Goal: Transaction & Acquisition: Purchase product/service

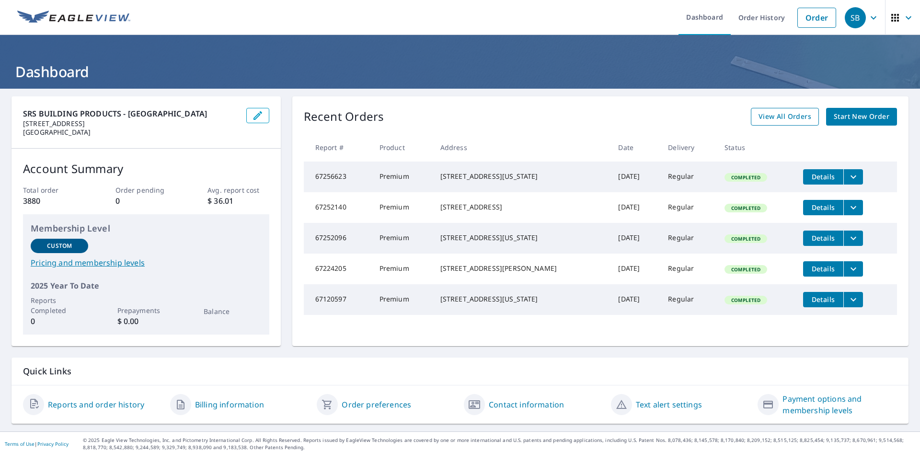
click at [794, 120] on span "View All Orders" at bounding box center [784, 117] width 53 height 12
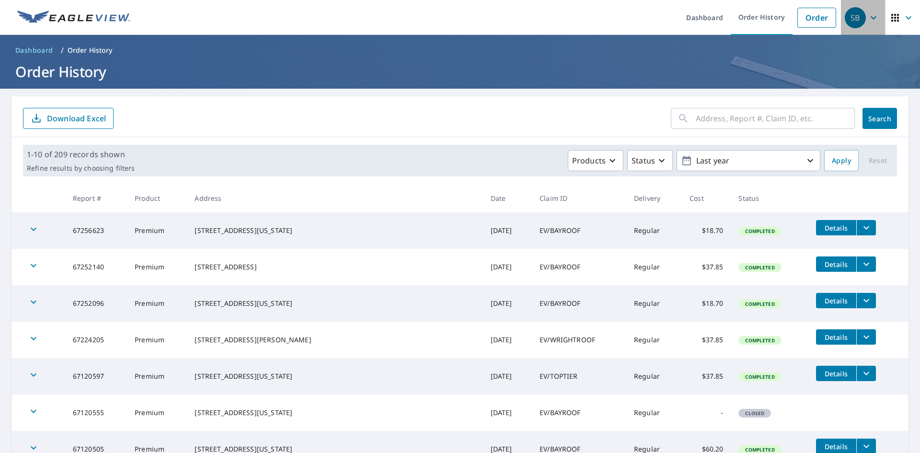
click at [867, 18] on icon "button" at bounding box center [872, 17] width 11 height 11
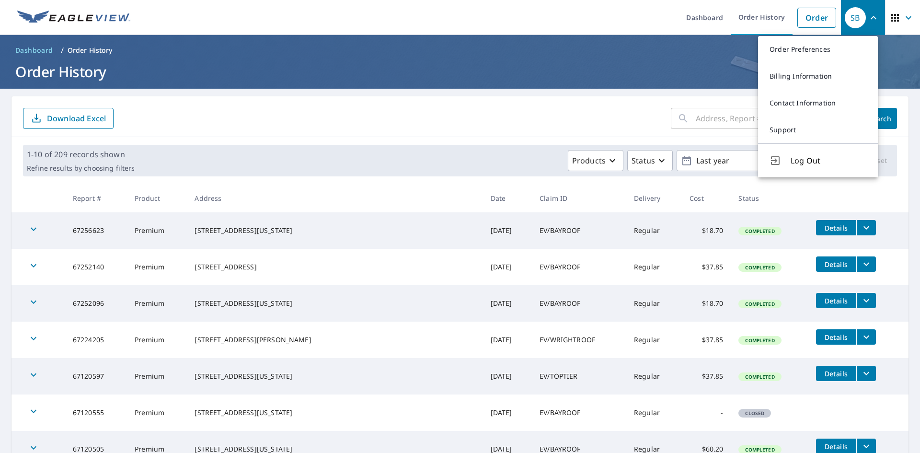
click at [870, 18] on icon "button" at bounding box center [873, 17] width 6 height 3
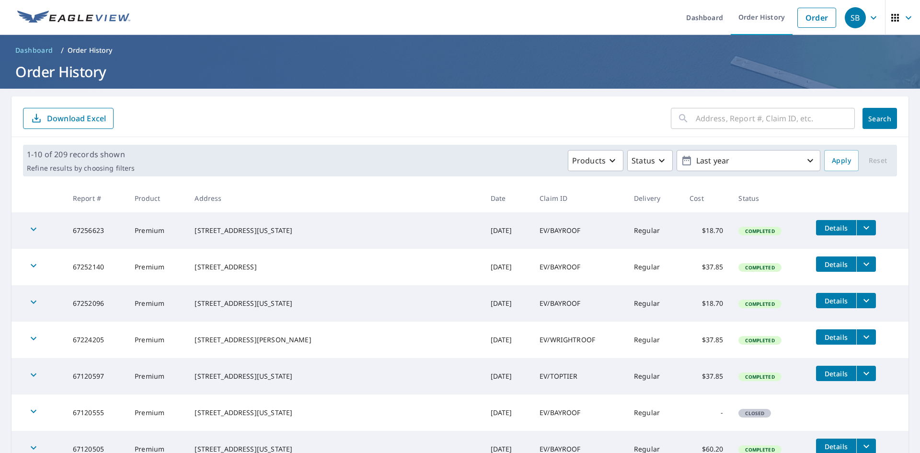
click at [55, 14] on img at bounding box center [73, 18] width 113 height 14
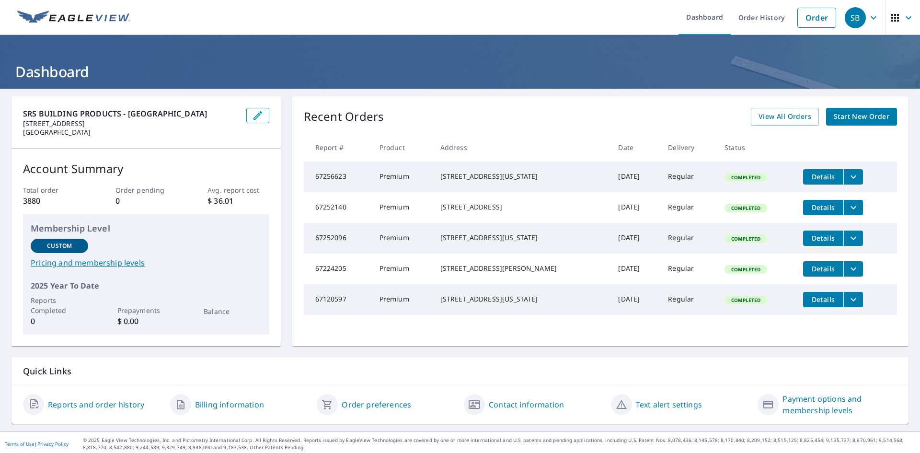
click at [860, 117] on span "Start New Order" at bounding box center [861, 117] width 56 height 12
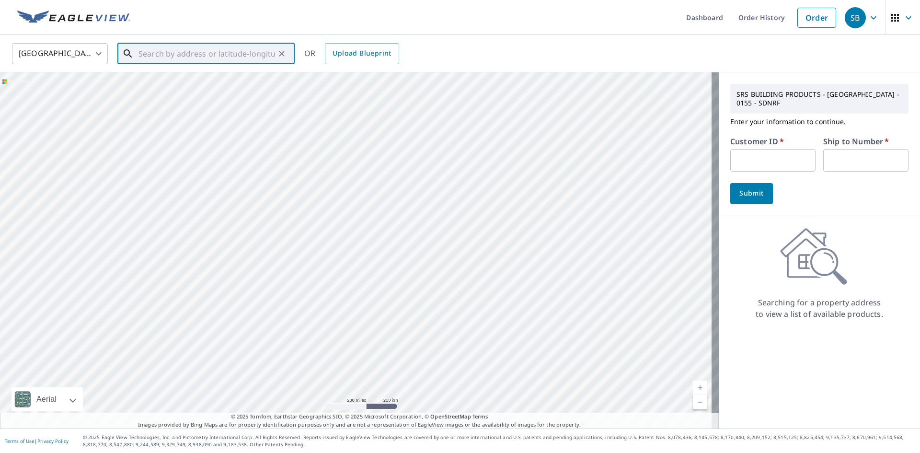
click at [241, 59] on input "text" at bounding box center [206, 53] width 137 height 27
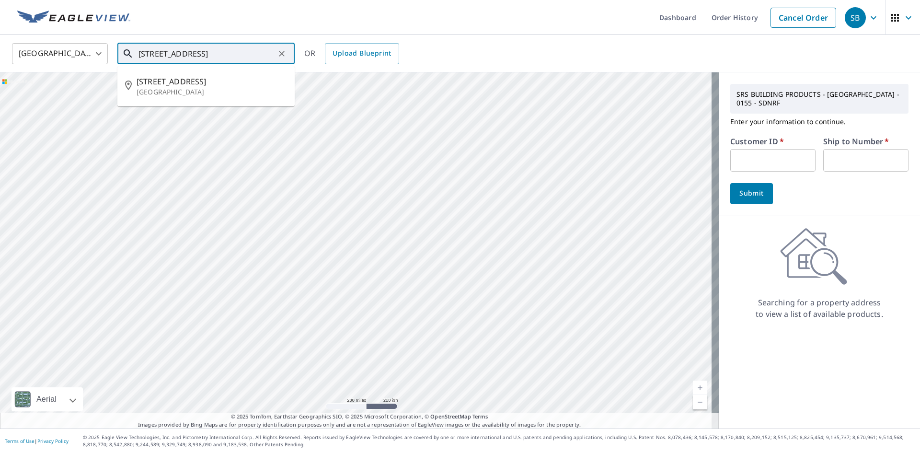
click at [148, 54] on input "[STREET_ADDRESS]" at bounding box center [206, 53] width 137 height 27
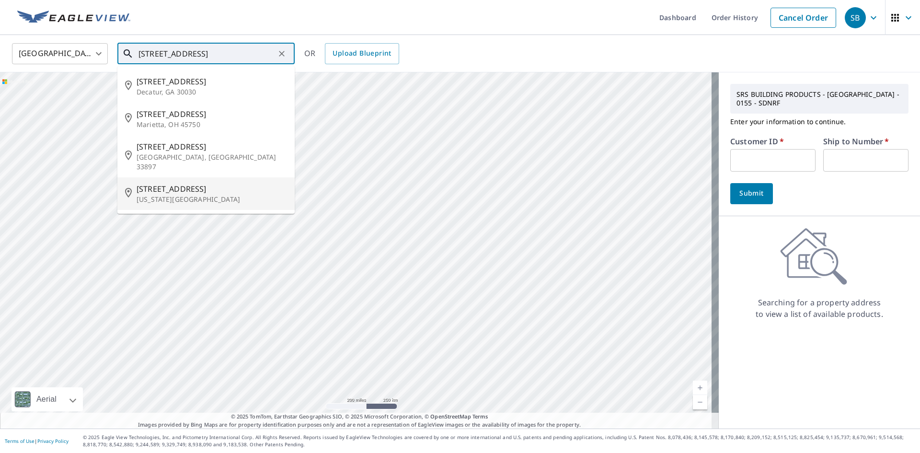
click at [206, 183] on span "[STREET_ADDRESS]" at bounding box center [212, 188] width 150 height 11
type input "[STREET_ADDRESS][US_STATE]"
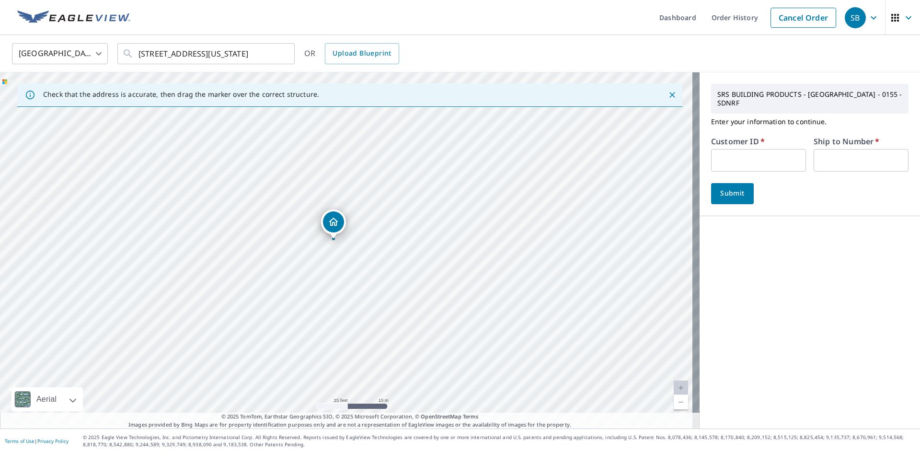
drag, startPoint x: 329, startPoint y: 225, endPoint x: 335, endPoint y: 225, distance: 5.8
click at [737, 153] on input "text" at bounding box center [758, 160] width 95 height 23
type input "byr155"
click at [828, 149] on input "text" at bounding box center [860, 160] width 95 height 23
type input "1"
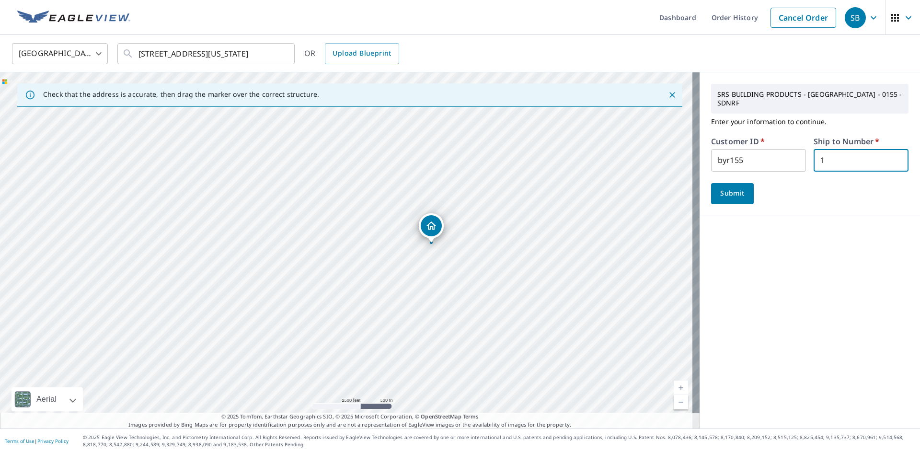
click at [724, 187] on span "Submit" at bounding box center [731, 193] width 27 height 12
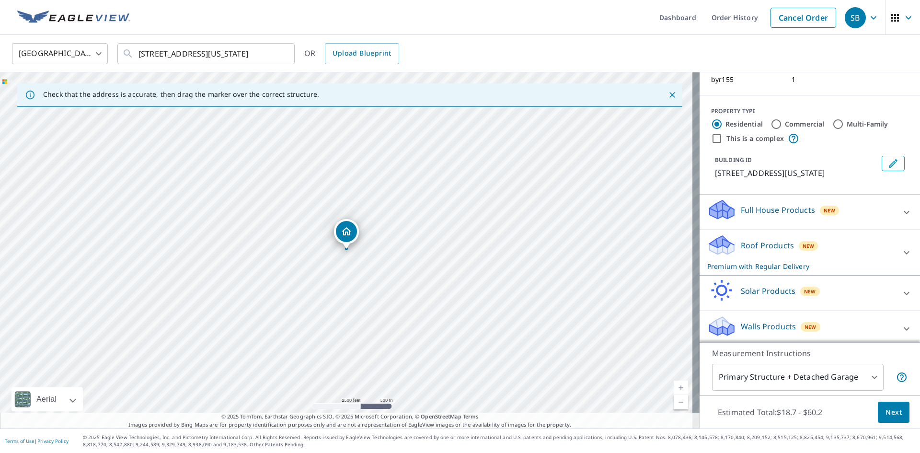
scroll to position [91, 0]
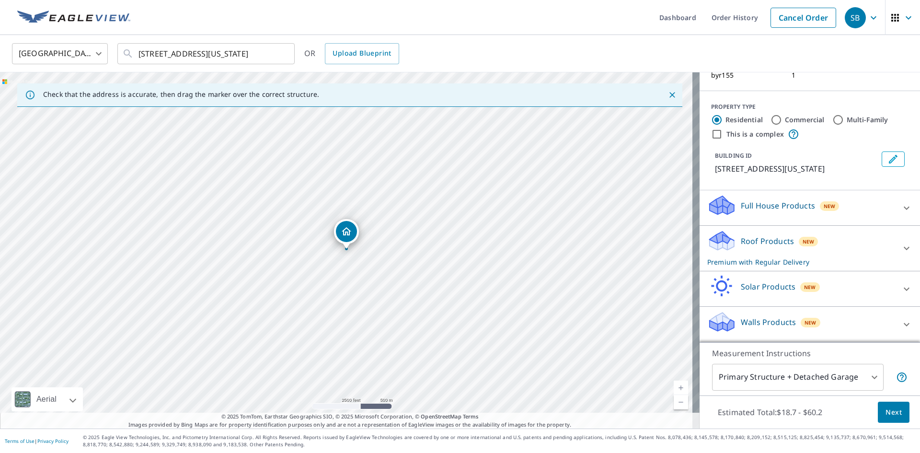
click at [867, 374] on body "SB SB Dashboard Order History Cancel Order SB [GEOGRAPHIC_DATA] [GEOGRAPHIC_DAT…" at bounding box center [460, 226] width 920 height 453
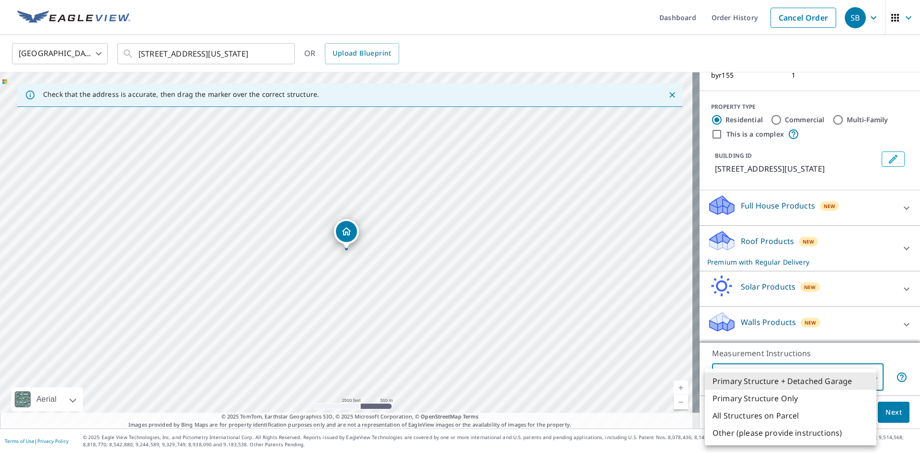
click at [886, 353] on div at bounding box center [460, 226] width 920 height 453
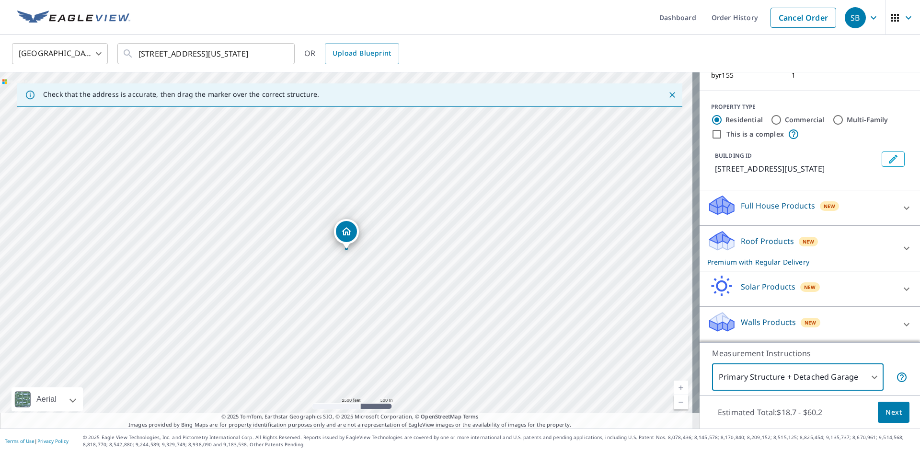
click at [901, 246] on icon at bounding box center [906, 247] width 11 height 11
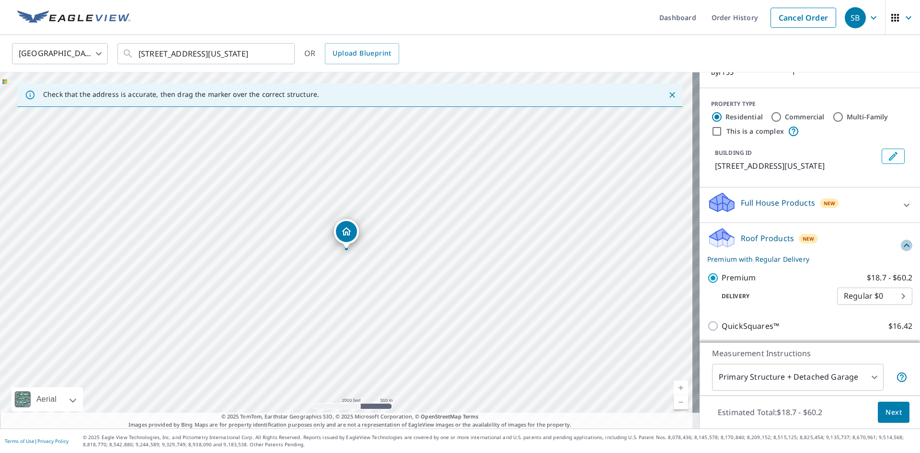
click at [901, 246] on icon at bounding box center [906, 244] width 11 height 11
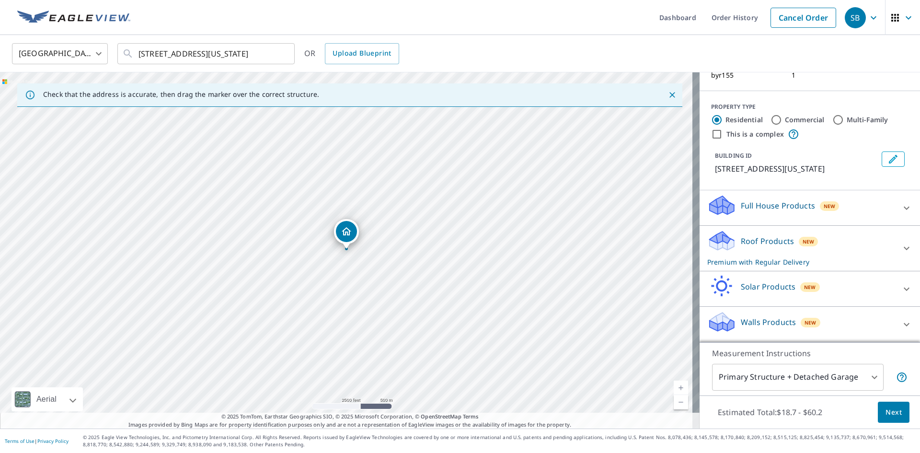
click at [901, 205] on icon at bounding box center [906, 207] width 11 height 11
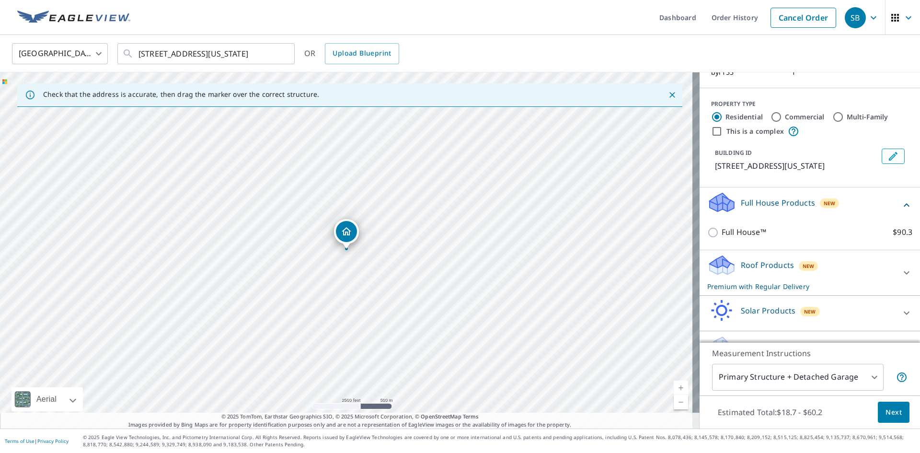
click at [901, 205] on icon at bounding box center [906, 204] width 11 height 11
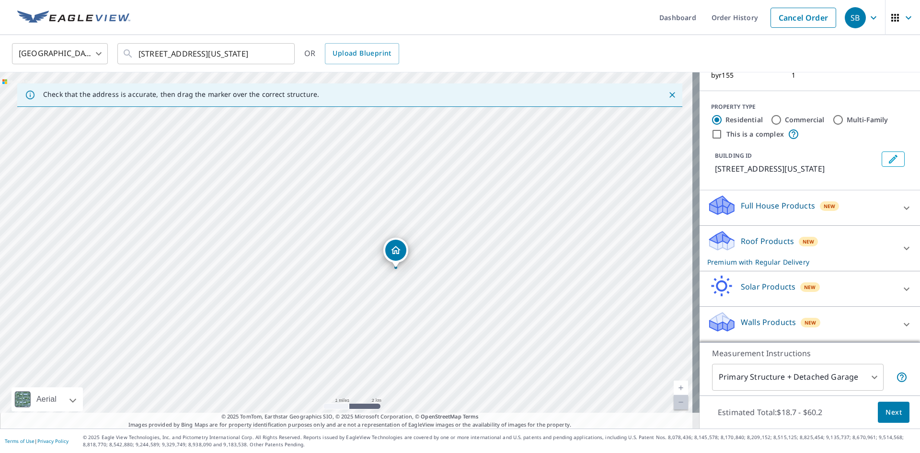
click at [885, 417] on span "Next" at bounding box center [893, 412] width 16 height 12
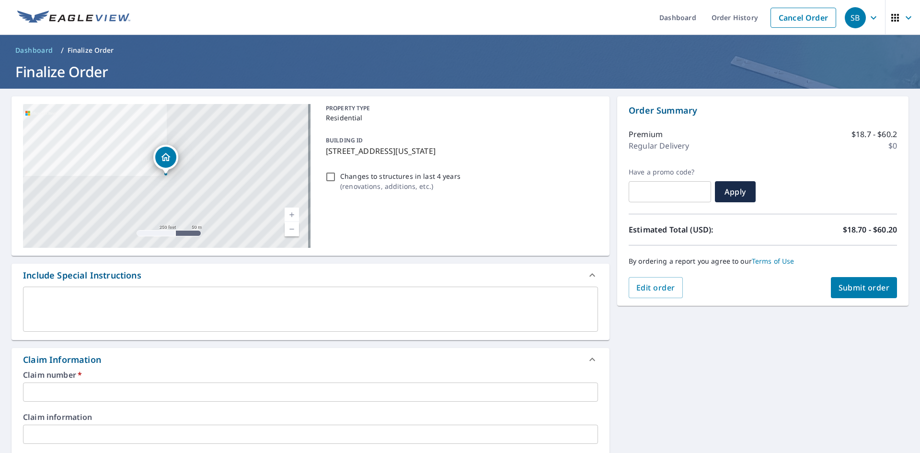
click at [108, 389] on input "text" at bounding box center [310, 391] width 575 height 19
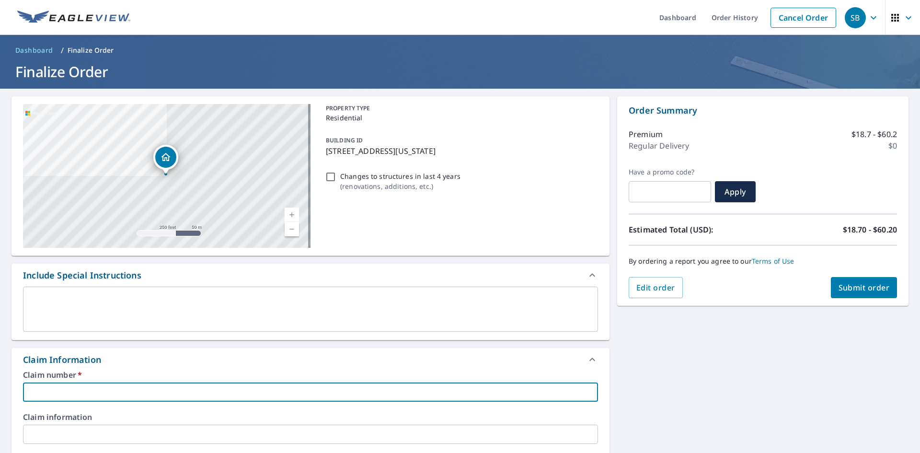
type input "E"
checkbox input "true"
type input "EV"
checkbox input "true"
type input "EV/"
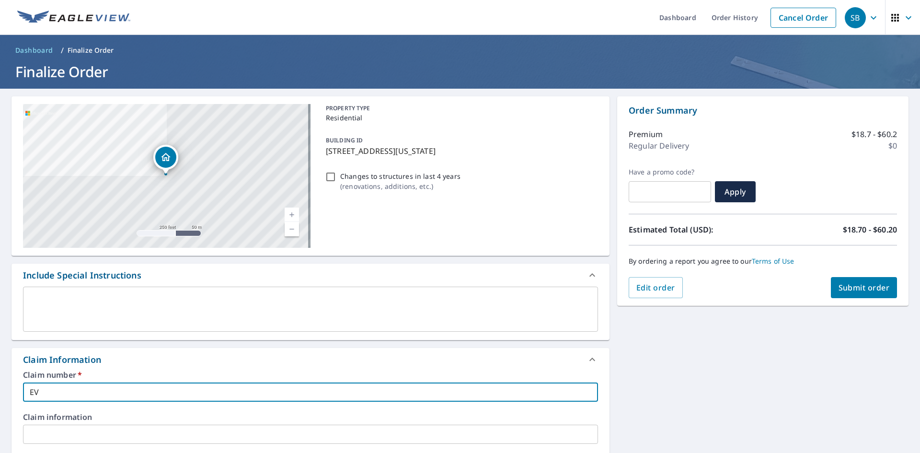
checkbox input "true"
type input "EV/"
checkbox input "true"
type input "EV/ C"
checkbox input "true"
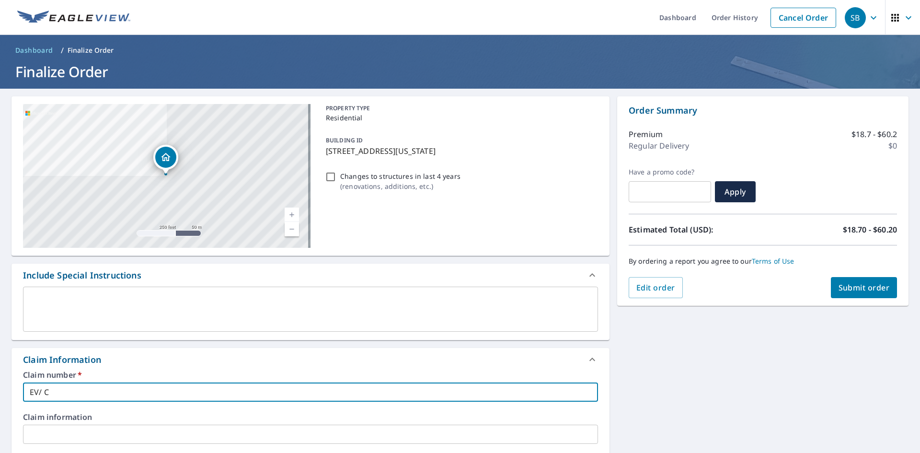
type input "EV/ CO"
checkbox input "true"
type input "EV/ COV"
checkbox input "true"
type input "EV/ COVE"
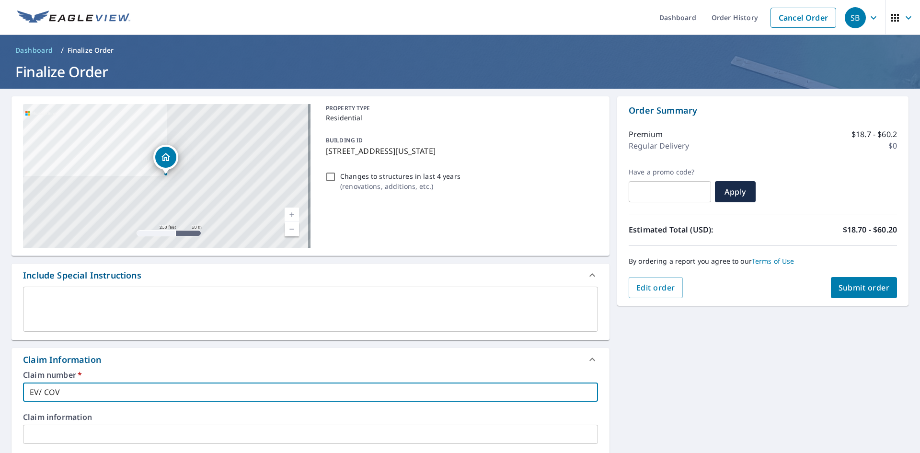
checkbox input "true"
type input "EV/ COVEN"
checkbox input "true"
type input "EV/ COVENT"
checkbox input "true"
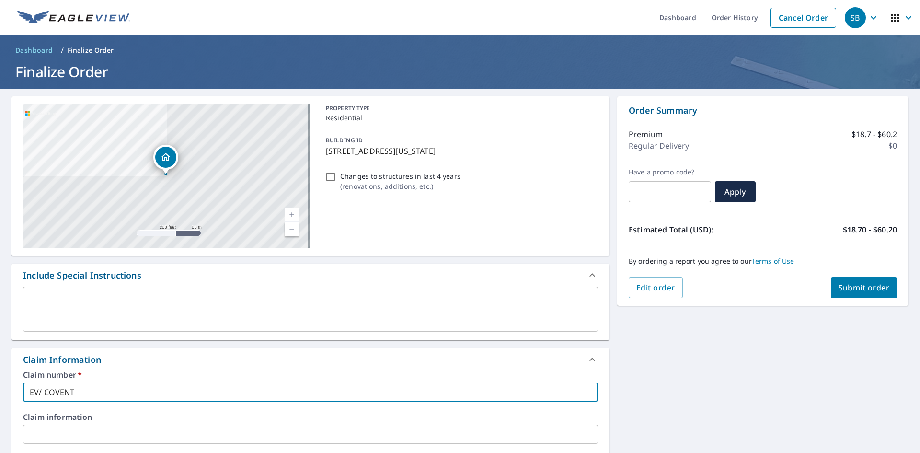
type input "EV/ COVENTR"
checkbox input "true"
type input "EV/ [GEOGRAPHIC_DATA]"
checkbox input "true"
type input "EV/ [GEOGRAPHIC_DATA]"
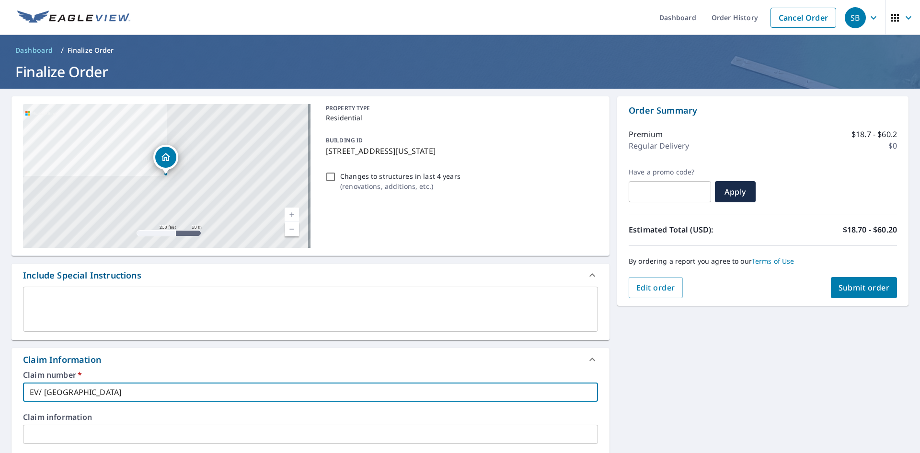
checkbox input "true"
type input "EV/ COVENTRY R"
checkbox input "true"
type input "EV/ COVENTRY RD"
checkbox input "true"
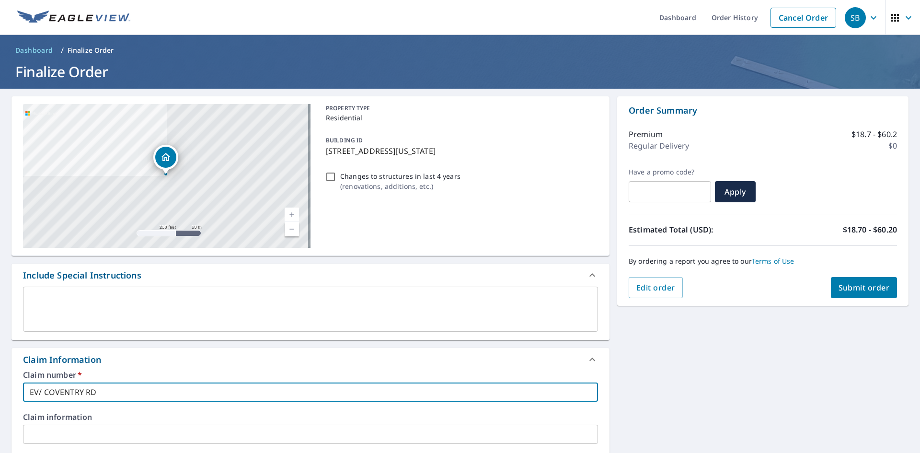
type input "EV/ COVENTRY RD"
checkbox input "true"
type input "EV/ COVENTRY RD"
checkbox input "true"
type input "EV/ COVENTRY R"
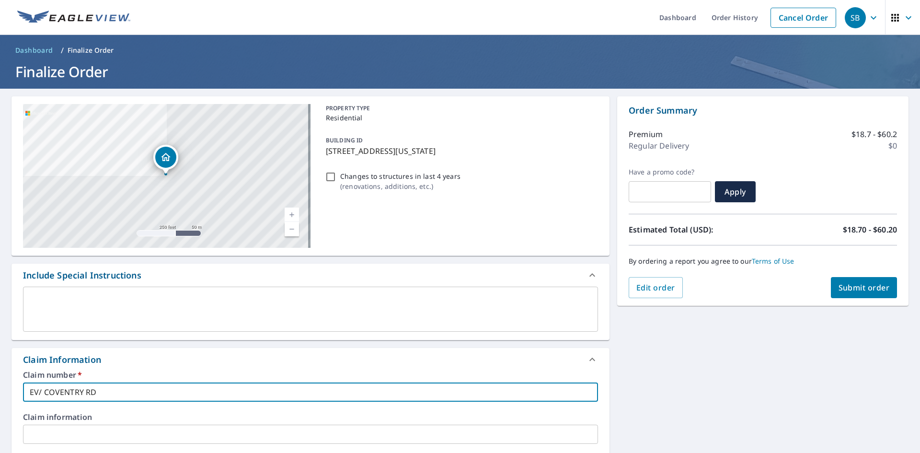
checkbox input "true"
type input "EV/ [GEOGRAPHIC_DATA]"
checkbox input "true"
type input "EV/ [GEOGRAPHIC_DATA]"
checkbox input "true"
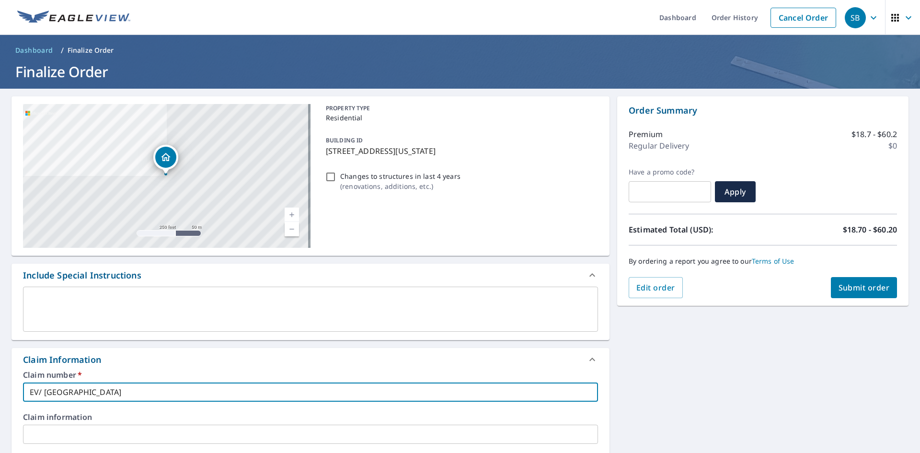
type input "EV/ COVENTR"
checkbox input "true"
type input "EV/ COVENT"
checkbox input "true"
type input "EV/ COVEN"
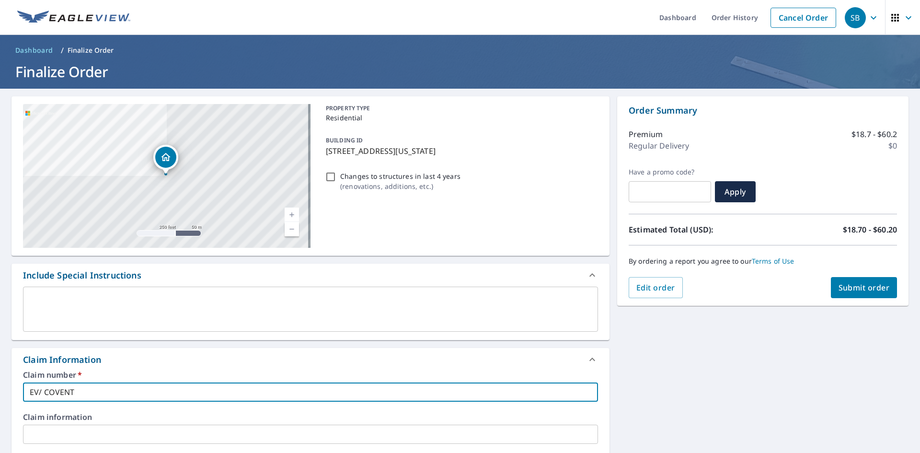
checkbox input "true"
type input "EV/ COVE"
checkbox input "true"
type input "EV/ COV"
checkbox input "true"
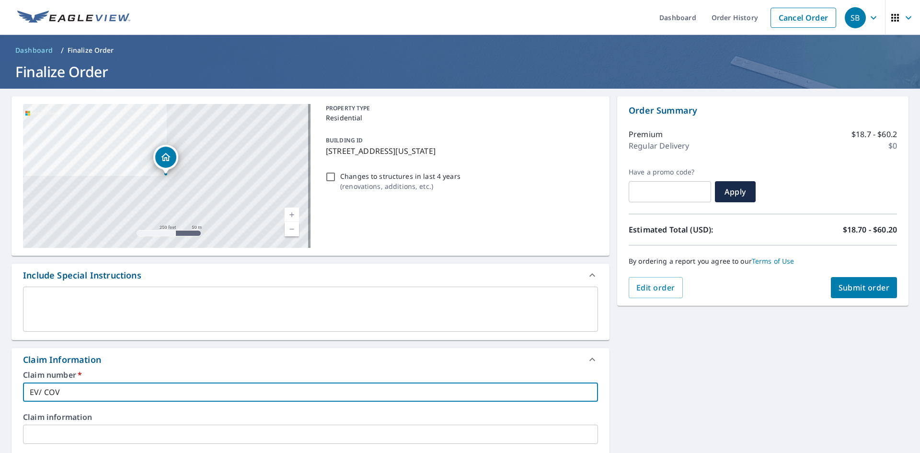
type input "EV/ CO"
checkbox input "true"
type input "EV/ C"
checkbox input "true"
type input "EV/"
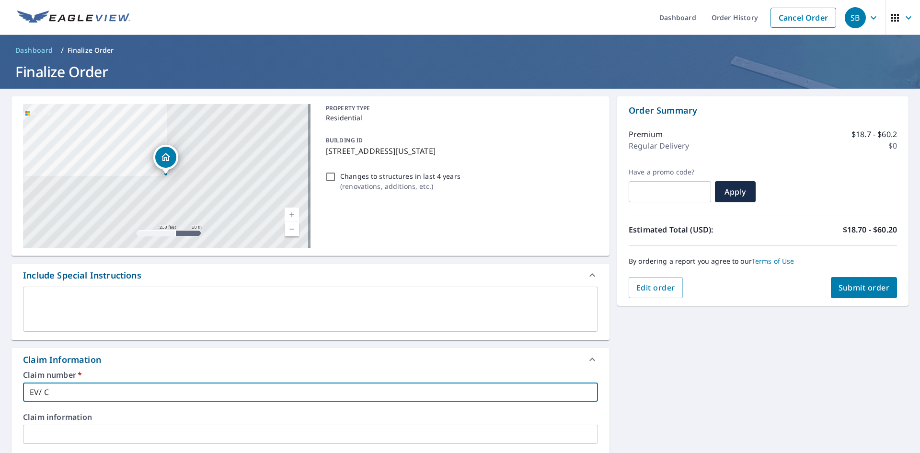
checkbox input "true"
type input "EV/"
checkbox input "true"
type input "EV/C"
checkbox input "true"
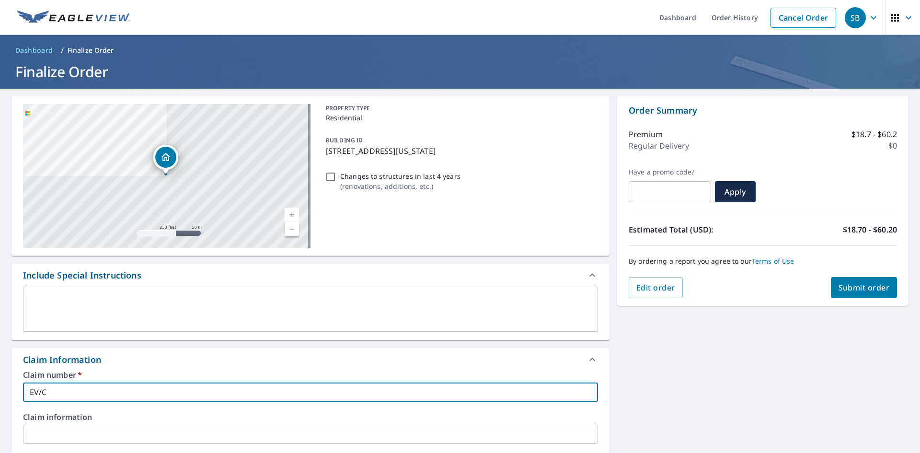
type input "EV/CO"
checkbox input "true"
type input "EV/COV"
checkbox input "true"
type input "EV/COVE"
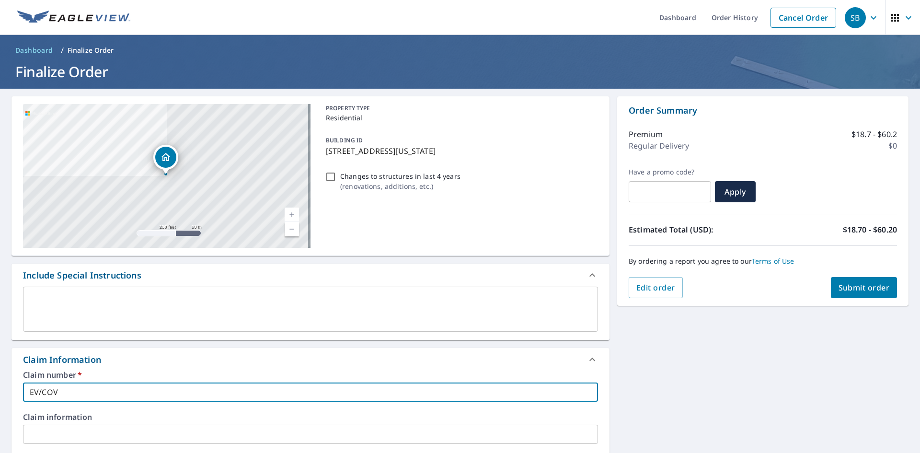
checkbox input "true"
type input "EV/COVEN"
checkbox input "true"
type input "EV/COVENT"
checkbox input "true"
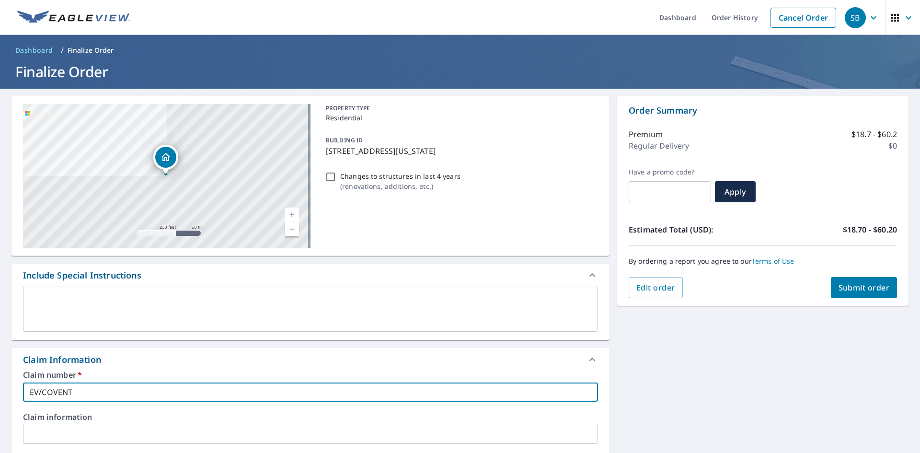
type input "EV/COVENTR"
checkbox input "true"
type input "EV/[GEOGRAPHIC_DATA]"
checkbox input "true"
type input "EV/[GEOGRAPHIC_DATA]"
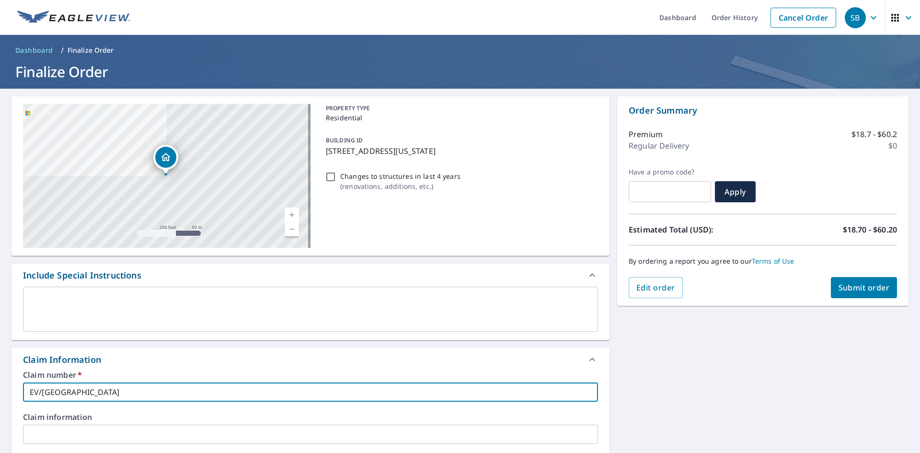
checkbox input "true"
type input "EV/COVENTRY R"
checkbox input "true"
type input "EV/COVENTRY RD"
checkbox input "true"
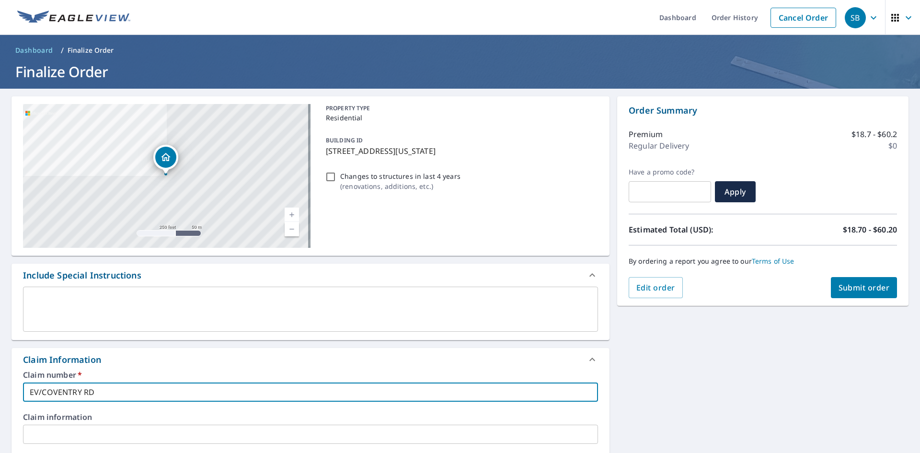
type input "EV/COVENTRY RD"
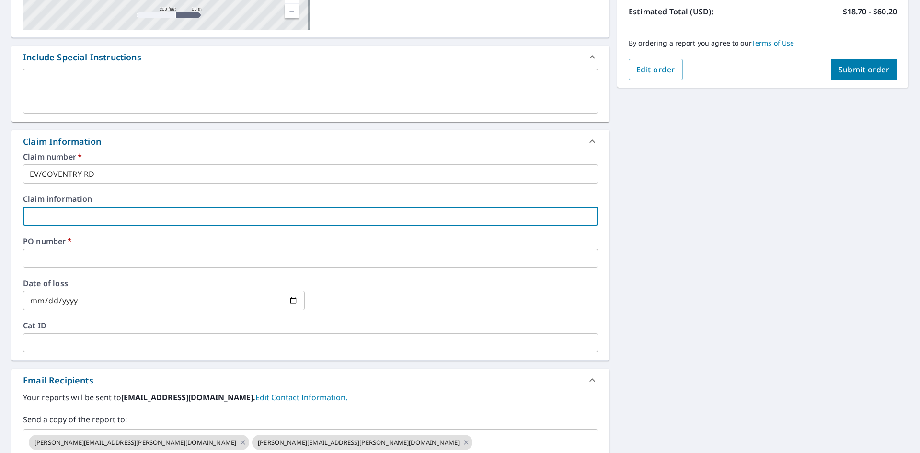
scroll to position [239, 0]
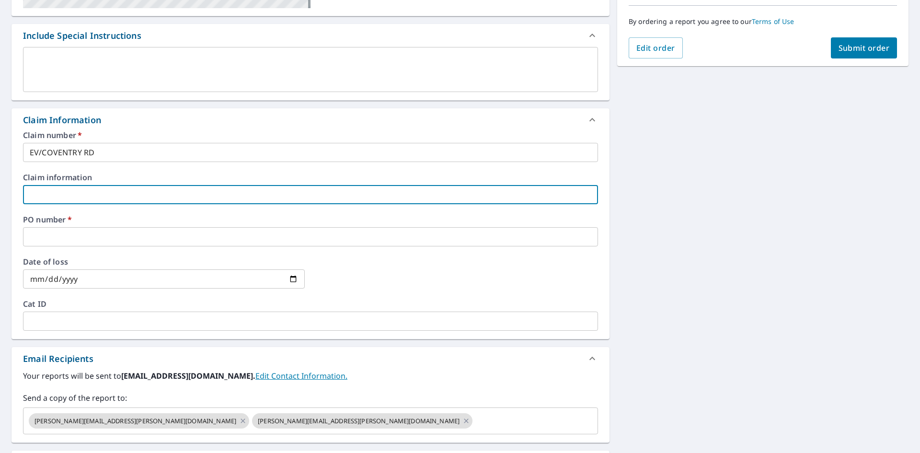
click at [93, 233] on input "text" at bounding box center [310, 236] width 575 height 19
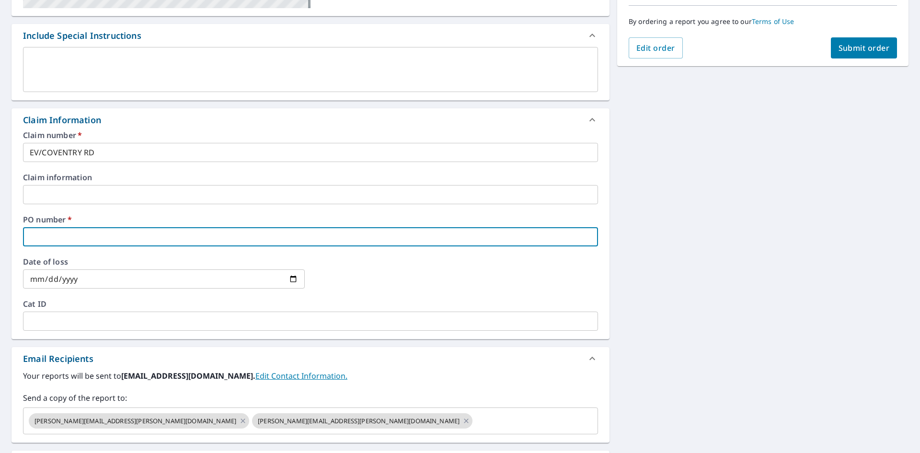
type input "E"
checkbox input "true"
type input "EV"
checkbox input "true"
type input "EV/"
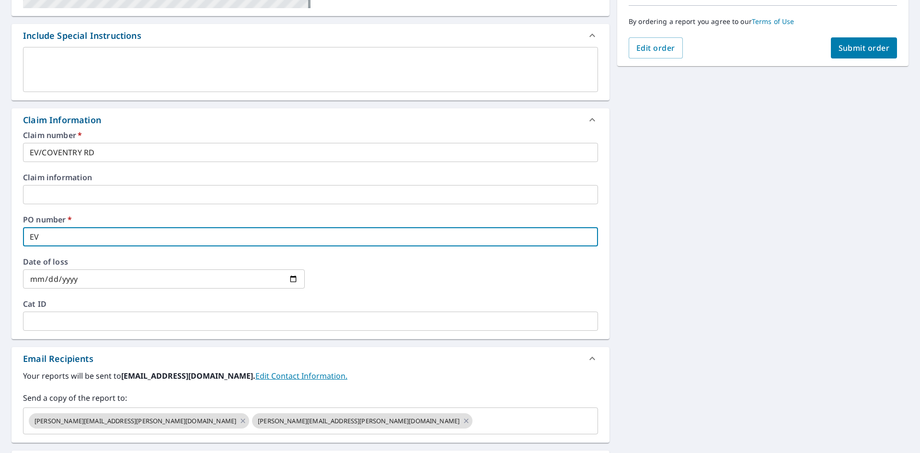
checkbox input "true"
type input "EV/C"
checkbox input "true"
type input "EV/CO"
checkbox input "true"
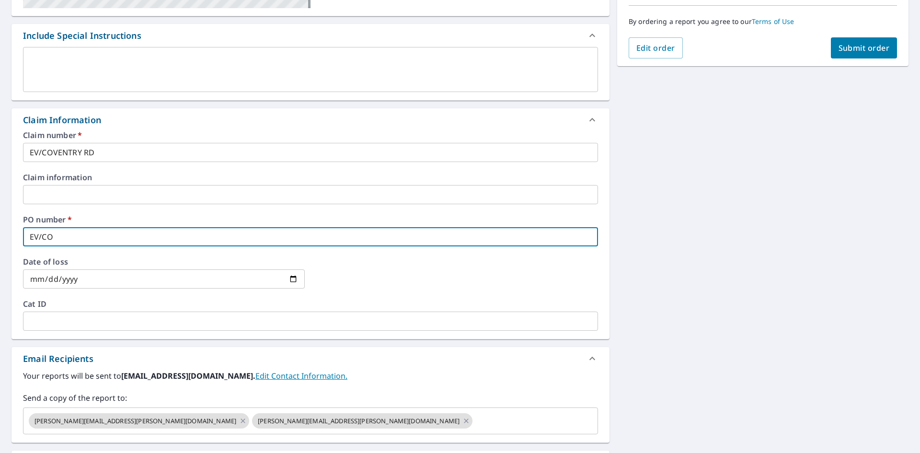
type input "EV/COV"
checkbox input "true"
type input "EV/COVE"
checkbox input "true"
type input "EV/COVEN"
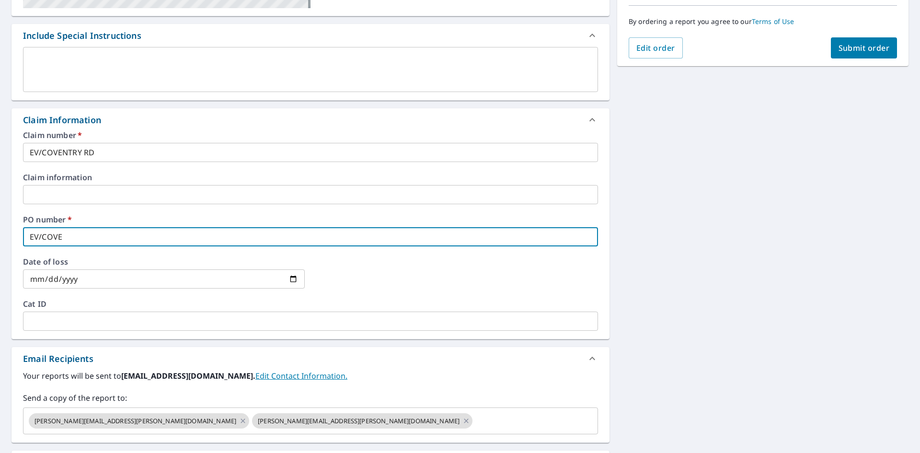
checkbox input "true"
type input "EV/COVENT"
checkbox input "true"
type input "EV/COVENTR"
checkbox input "true"
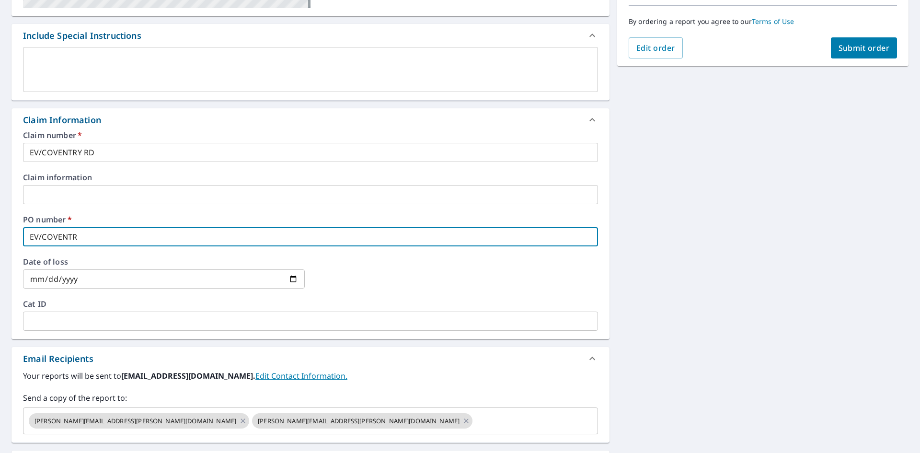
type input "EV/[GEOGRAPHIC_DATA]"
checkbox input "true"
type input "EV/[GEOGRAPHIC_DATA]"
checkbox input "true"
type input "EV/COVENTRY R"
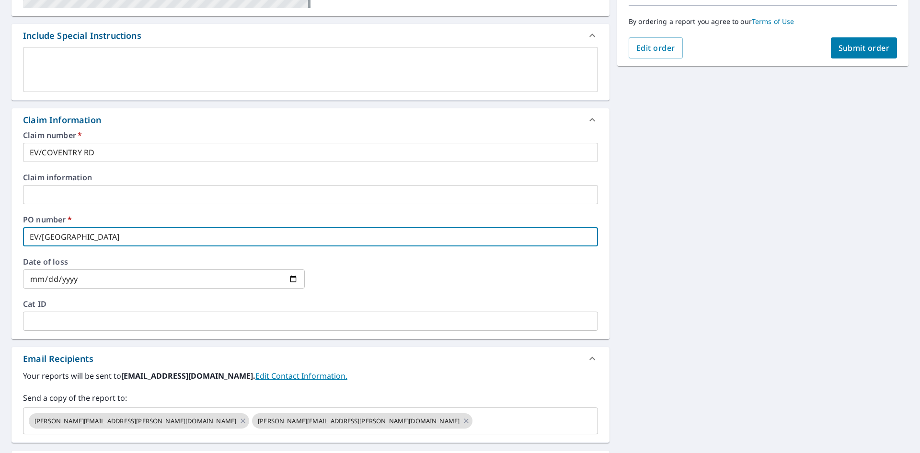
checkbox input "true"
type input "EV/COVENTRY RD"
checkbox input "true"
type input "EV/COVENTRY RD"
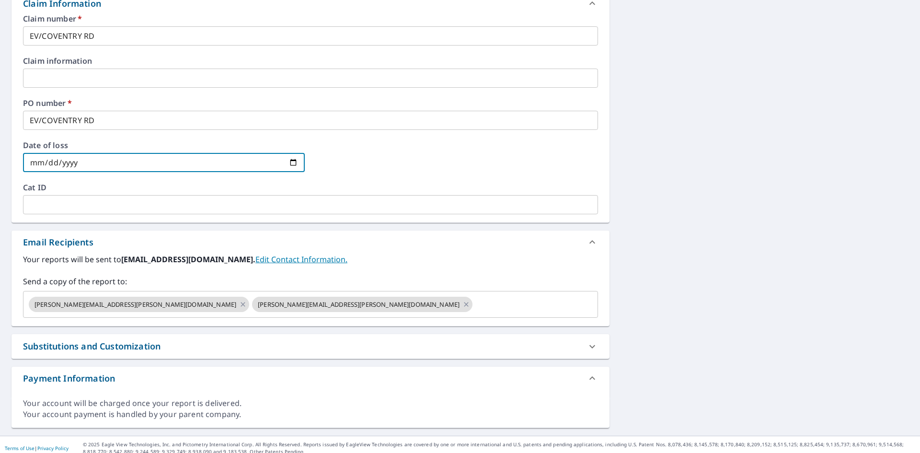
scroll to position [363, 0]
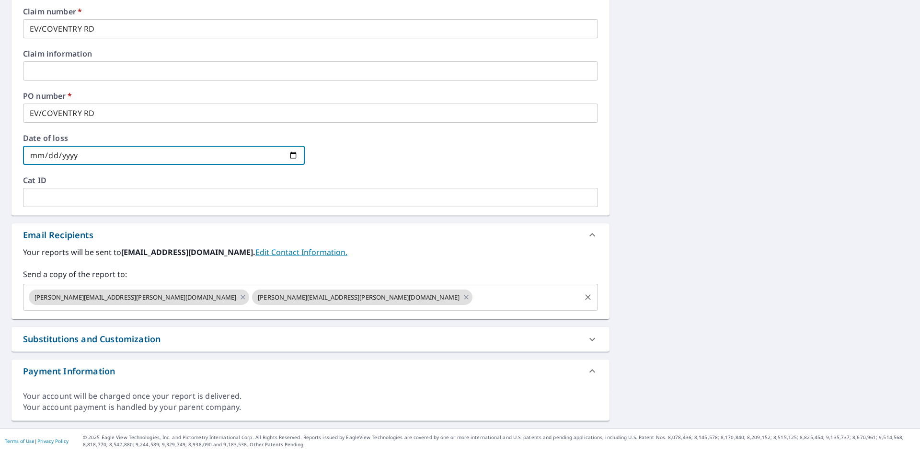
click at [474, 295] on input "text" at bounding box center [526, 297] width 105 height 18
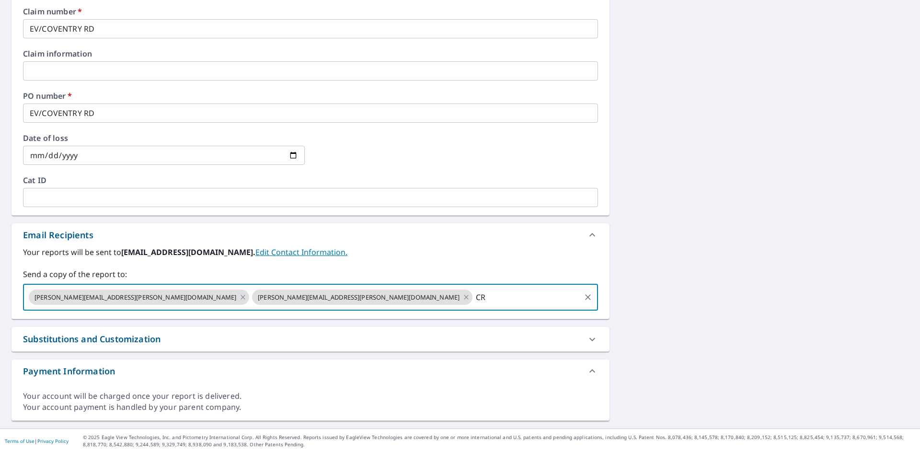
type input "C"
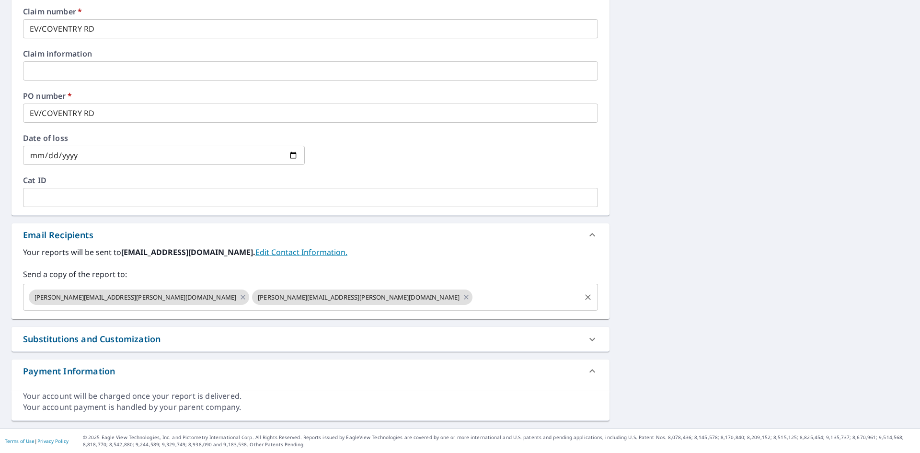
click at [400, 287] on div "[PERSON_NAME][EMAIL_ADDRESS][PERSON_NAME][DOMAIN_NAME] [PERSON_NAME][EMAIL_ADDR…" at bounding box center [310, 297] width 575 height 27
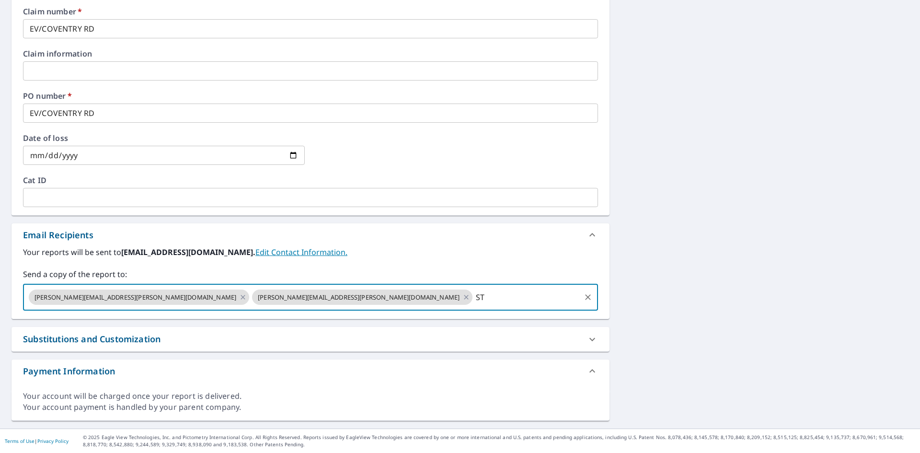
type input "S"
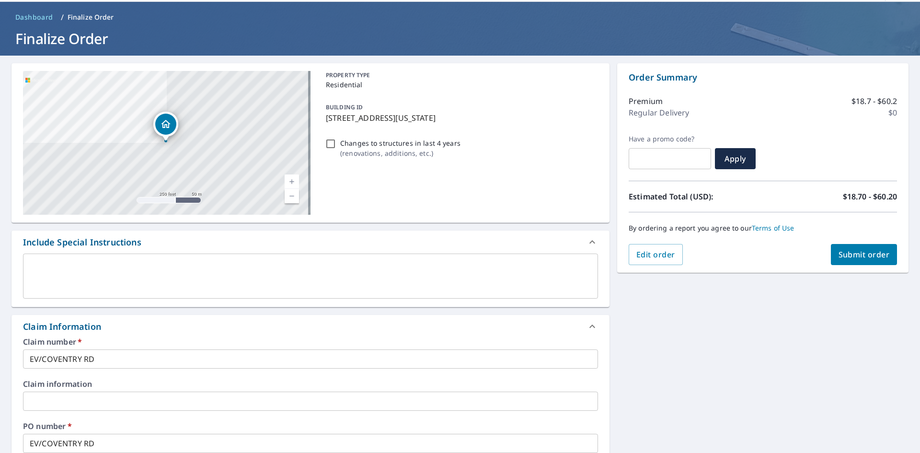
scroll to position [48, 0]
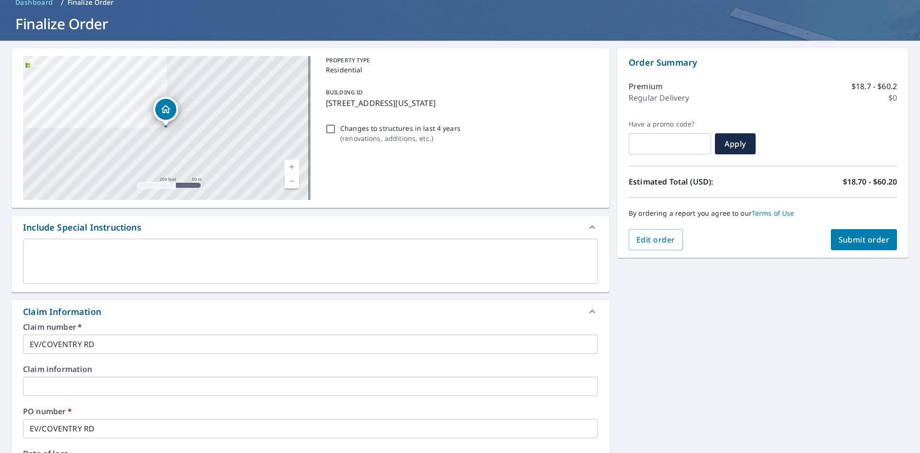
type input "[PERSON_NAME][EMAIL_ADDRESS][DOMAIN_NAME]"
click at [843, 240] on span "Submit order" at bounding box center [863, 239] width 51 height 11
checkbox input "true"
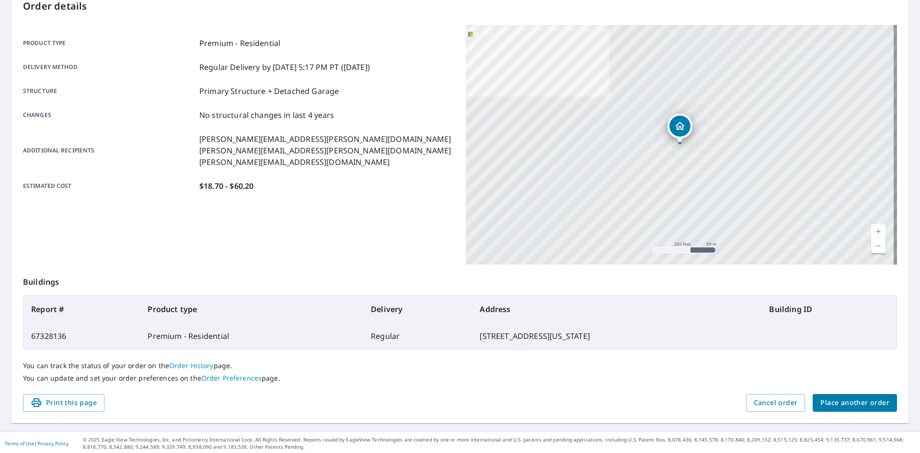
scroll to position [111, 0]
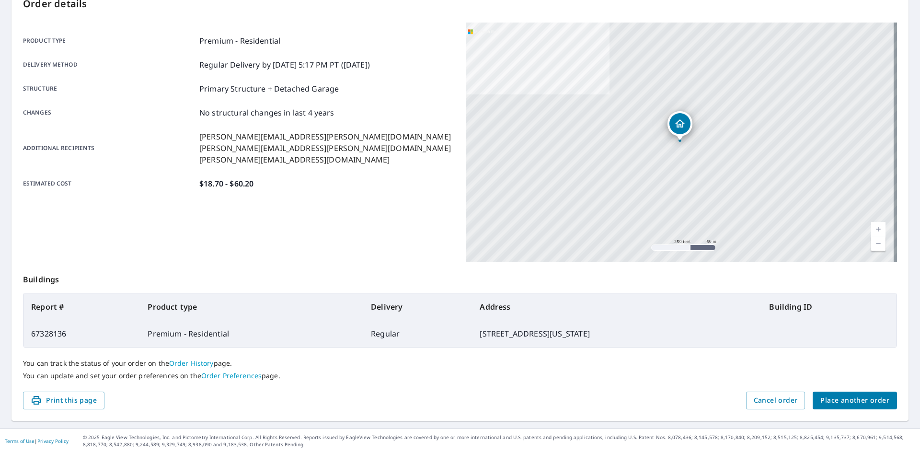
click at [848, 405] on span "Place another order" at bounding box center [854, 400] width 69 height 12
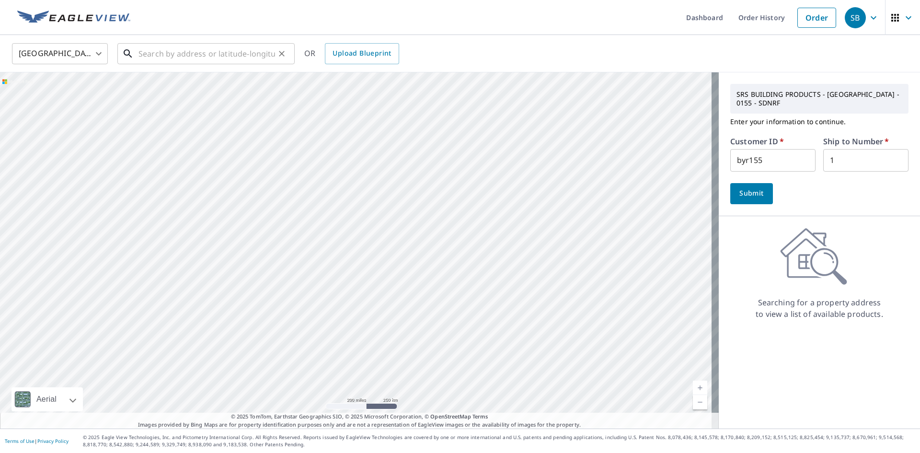
click at [208, 56] on input "text" at bounding box center [206, 53] width 137 height 27
click at [199, 56] on input "text" at bounding box center [206, 53] width 137 height 27
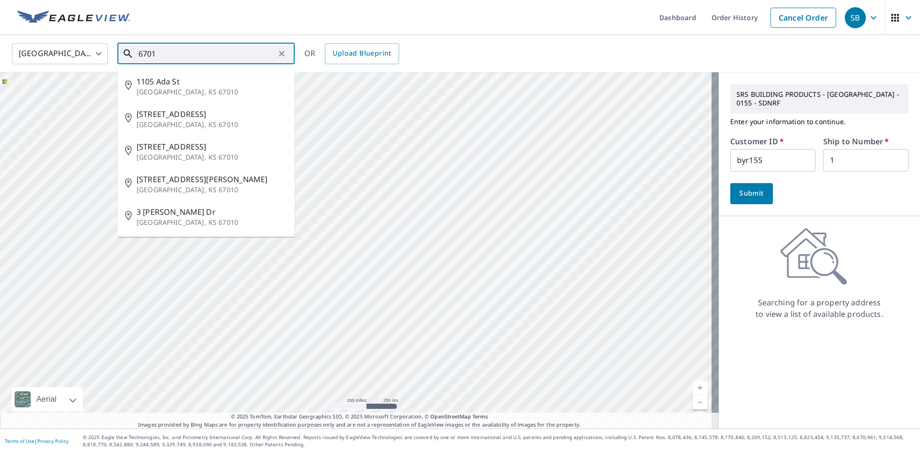
click at [216, 51] on input "6701" at bounding box center [206, 53] width 137 height 27
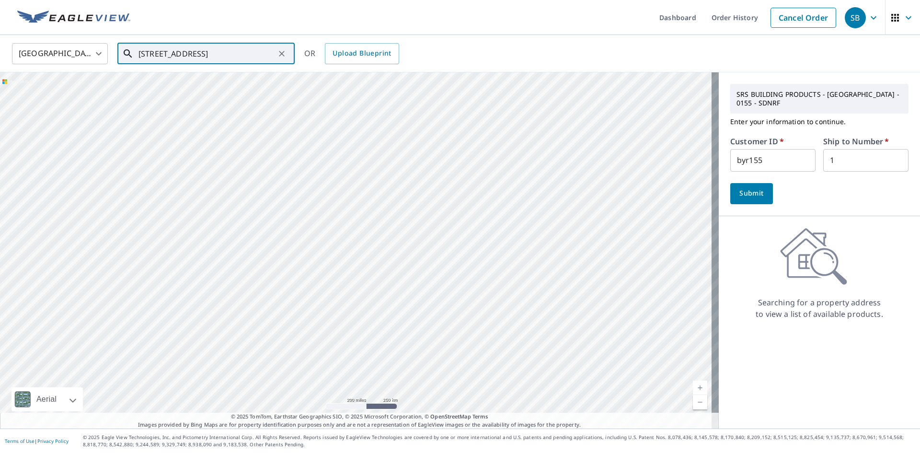
click at [170, 55] on input "[STREET_ADDRESS]" at bounding box center [206, 53] width 137 height 27
click at [225, 81] on span "[STREET_ADDRESS]" at bounding box center [212, 81] width 150 height 11
type input "[STREET_ADDRESS]"
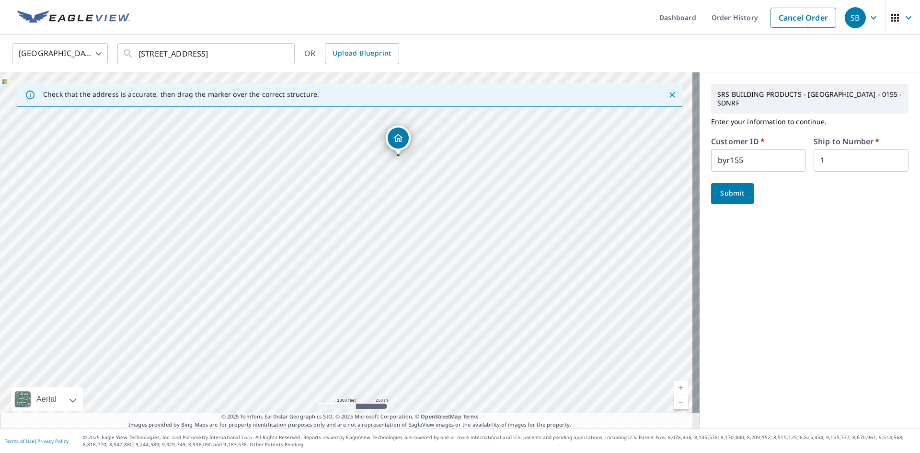
drag, startPoint x: 527, startPoint y: 236, endPoint x: 435, endPoint y: 162, distance: 117.8
click at [435, 162] on div "[STREET_ADDRESS]" at bounding box center [349, 250] width 699 height 356
click at [730, 187] on span "Submit" at bounding box center [731, 193] width 27 height 12
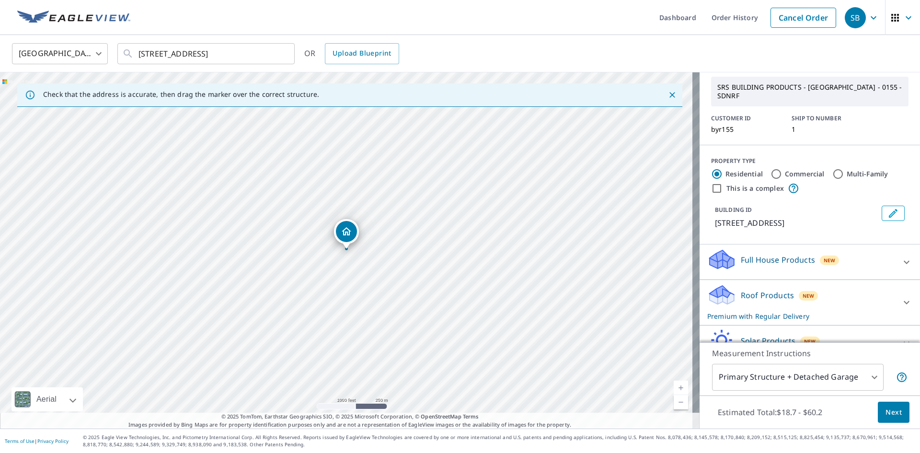
scroll to position [80, 0]
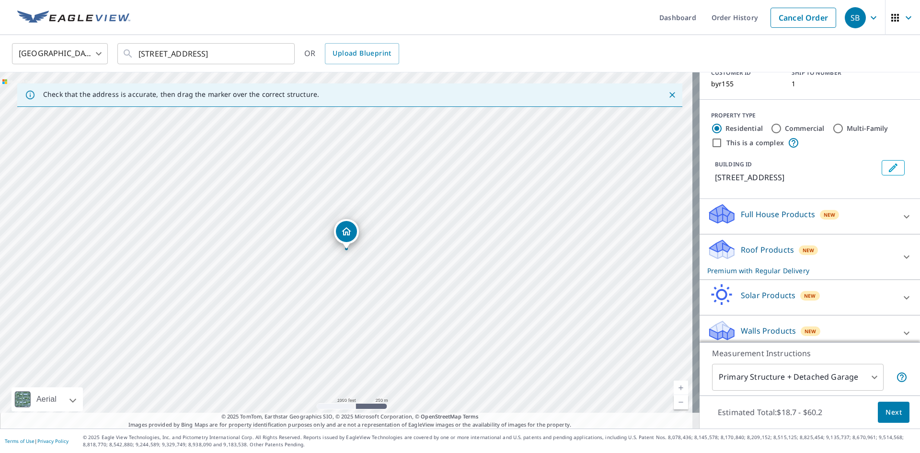
click at [862, 240] on div "Roof Products New Premium with Regular Delivery" at bounding box center [801, 256] width 188 height 37
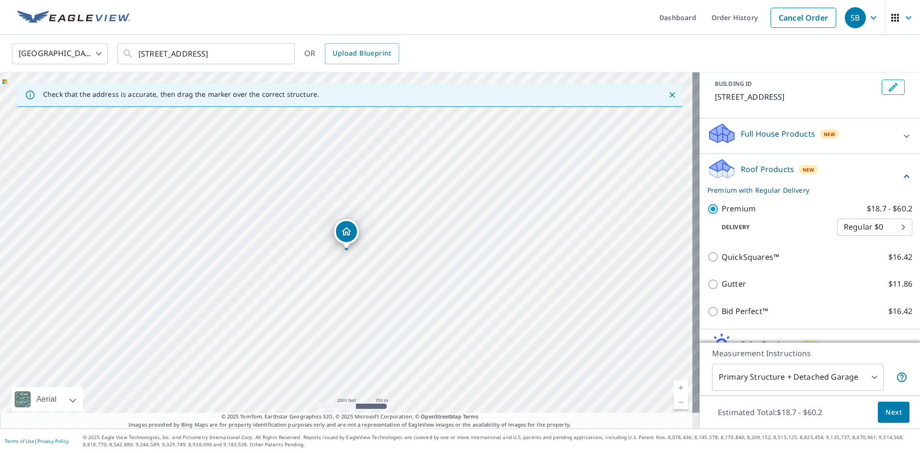
scroll to position [210, 0]
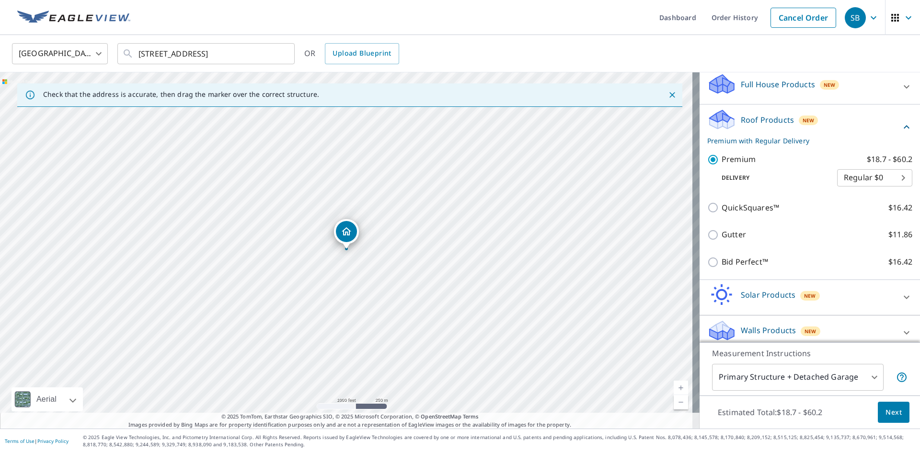
click at [891, 415] on span "Next" at bounding box center [893, 412] width 16 height 12
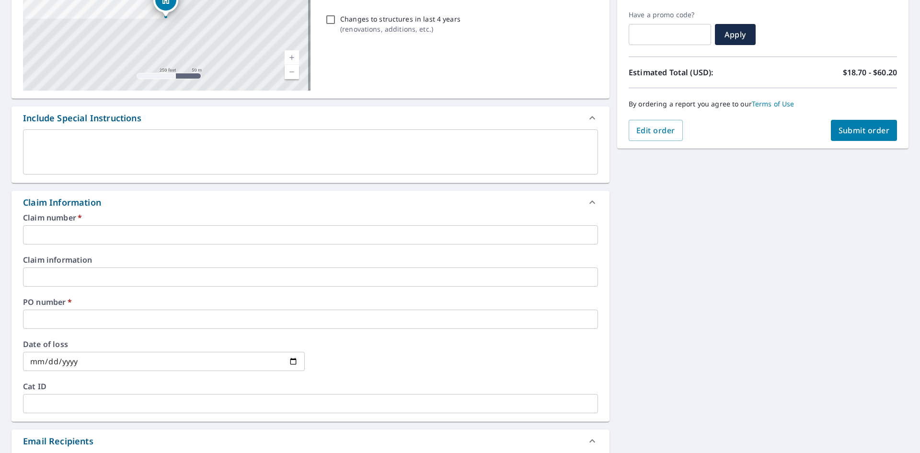
scroll to position [192, 0]
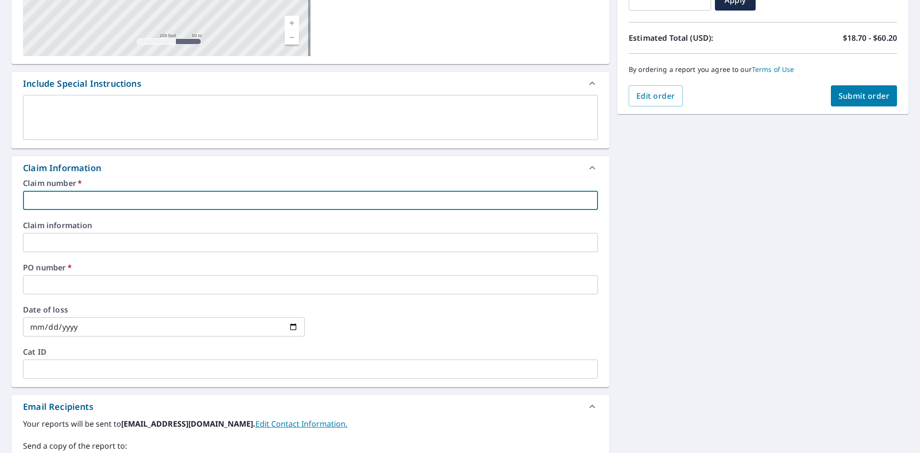
click at [141, 202] on input "text" at bounding box center [310, 200] width 575 height 19
type input "e"
checkbox input "true"
type input "ev"
checkbox input "true"
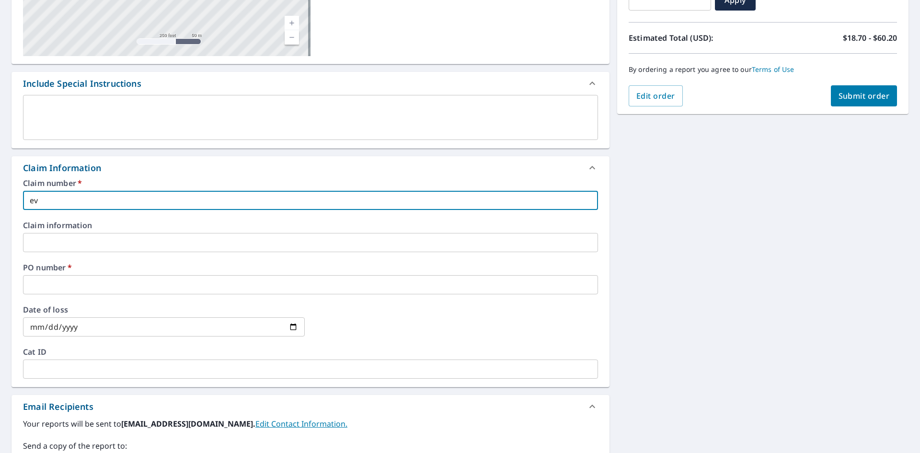
type input "e"
checkbox input "true"
type input "E"
checkbox input "true"
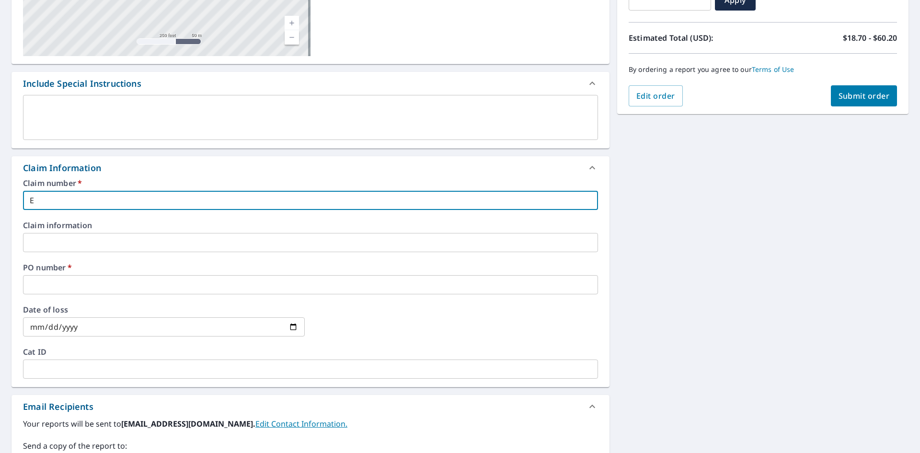
type input "EV"
checkbox input "true"
type input "EV/"
checkbox input "true"
type input "EV/B"
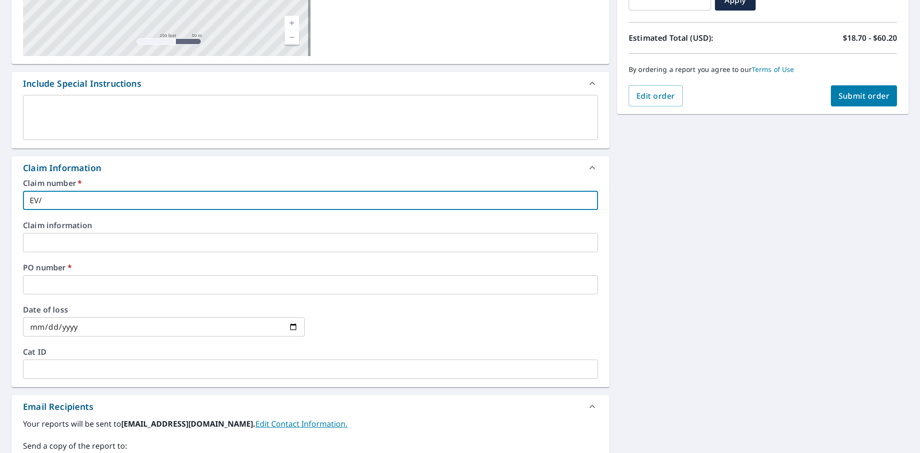
checkbox input "true"
type input "EV/BR"
checkbox input "true"
type input "EV/BRA"
checkbox input "true"
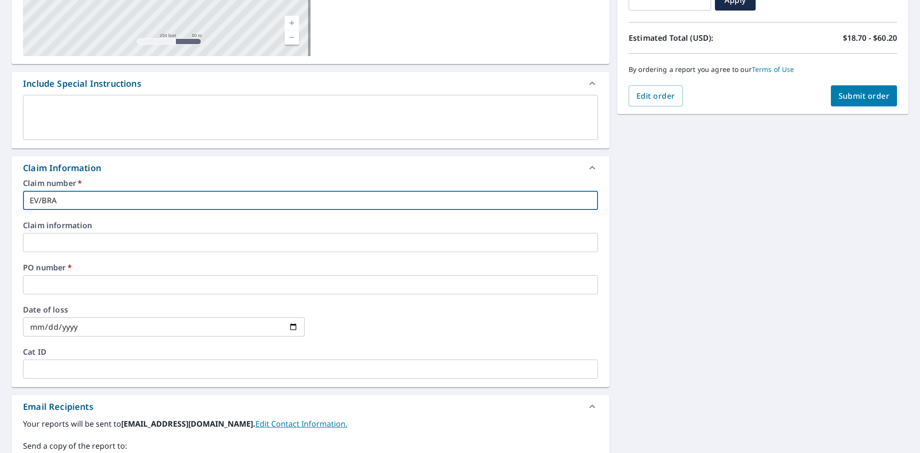
type input "EV/BRAE"
checkbox input "true"
type input "EV/BRAEB"
checkbox input "true"
type input "EV/BRAEBO"
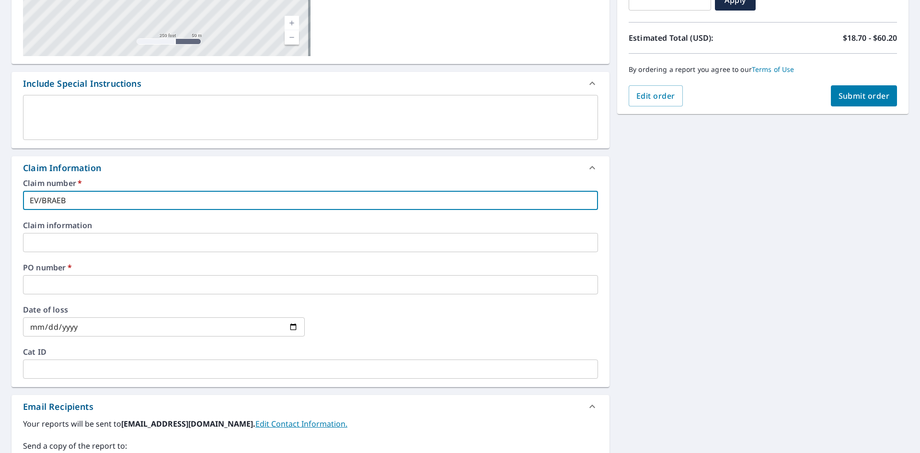
checkbox input "true"
type input "EV/BRAEBOU"
checkbox input "true"
type input "EV/BRAEBOUR"
checkbox input "true"
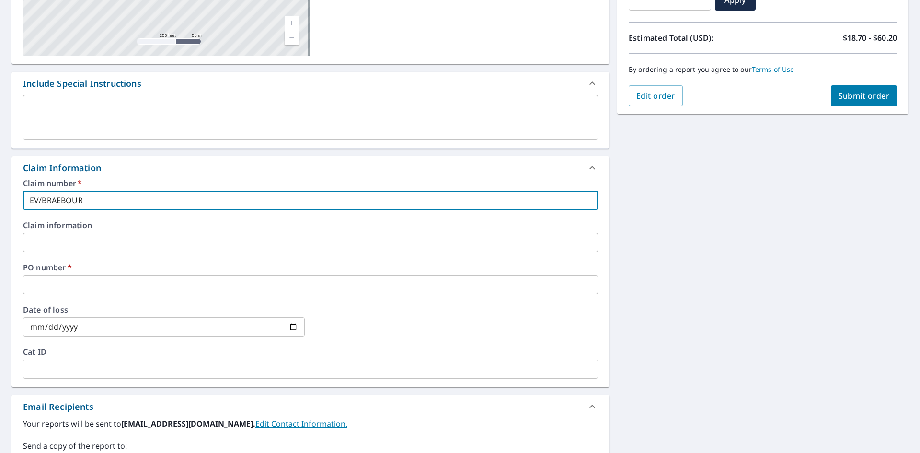
type input "EV/BRAEBOURN"
checkbox input "true"
type input "EV/BRAEBOURNE"
checkbox input "true"
type input "EV/BRAEBOURNE"
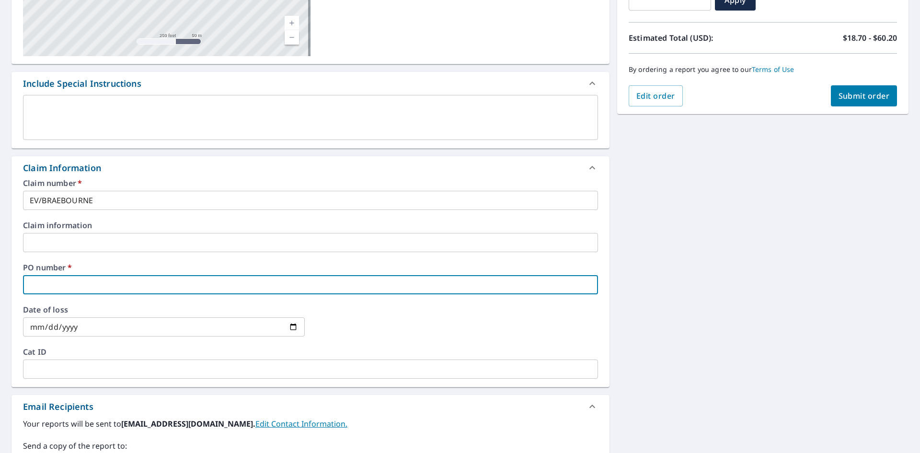
type input "E"
checkbox input "true"
type input "EV"
checkbox input "true"
type input "EV/"
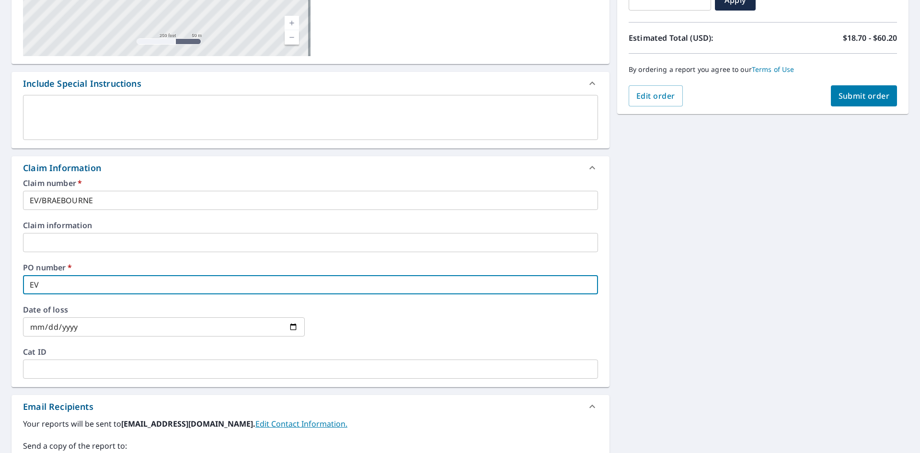
checkbox input "true"
type input "EV/B"
checkbox input "true"
type input "EV/BR"
checkbox input "true"
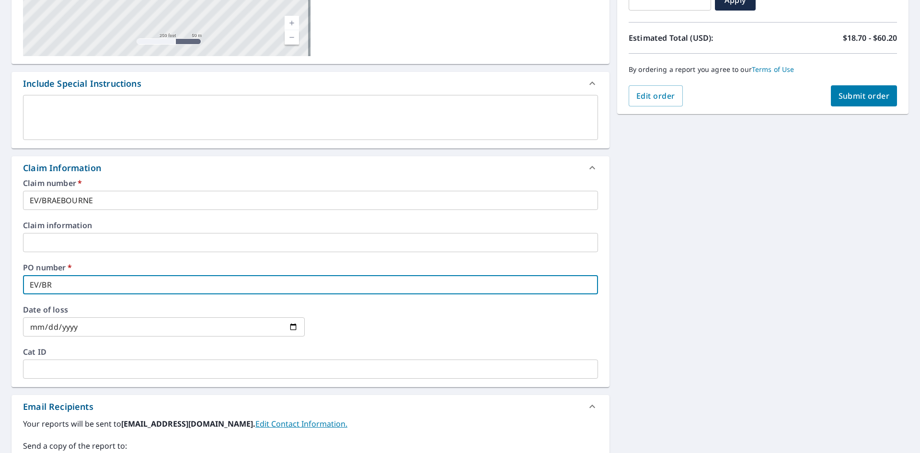
type input "EV/BRA"
checkbox input "true"
type input "EV/BRAE"
checkbox input "true"
type input "EV/BRAEB"
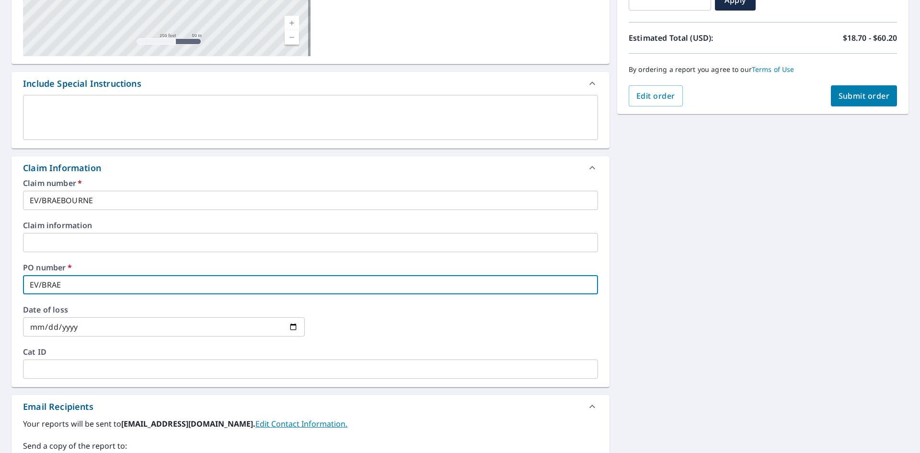
checkbox input "true"
type input "EV/BRAEBO"
checkbox input "true"
type input "EV/BRAEBOU"
checkbox input "true"
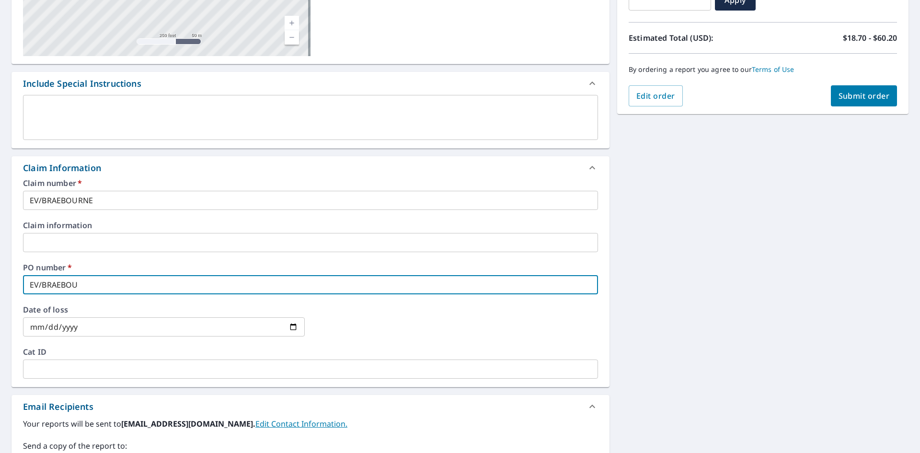
type input "EV/BRAEBOUR"
checkbox input "true"
type input "EV/BRAEBOURN"
checkbox input "true"
type input "EV/BRAEBOURNE"
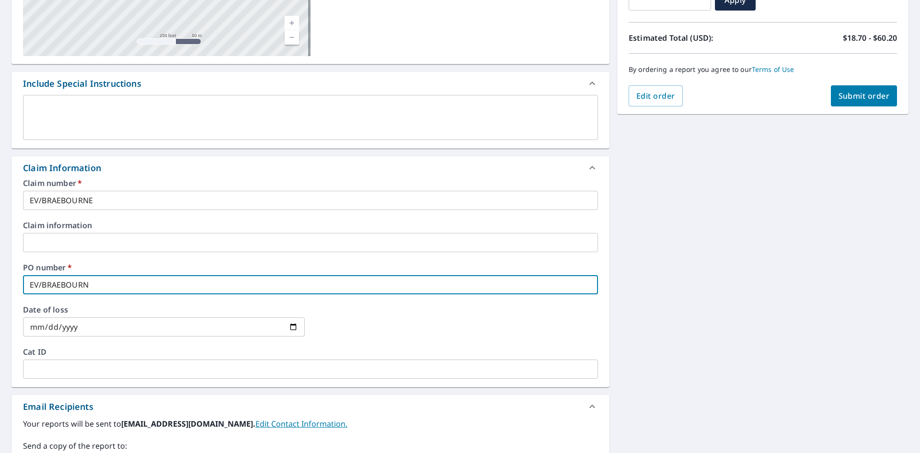
checkbox input "true"
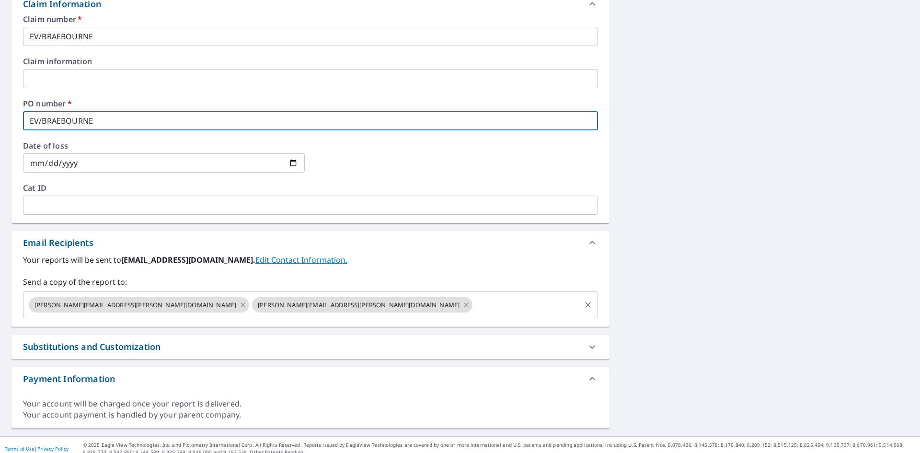
scroll to position [363, 0]
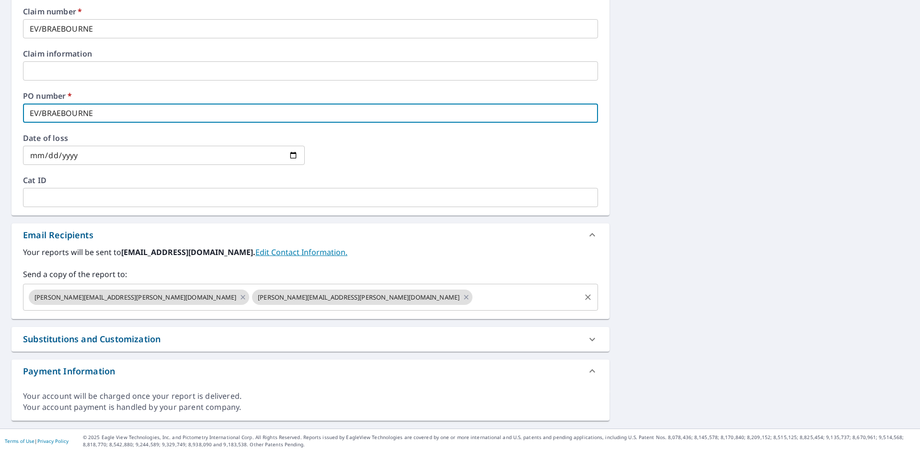
type input "EV/BRAEBOURNE"
click at [474, 295] on input "text" at bounding box center [526, 297] width 105 height 18
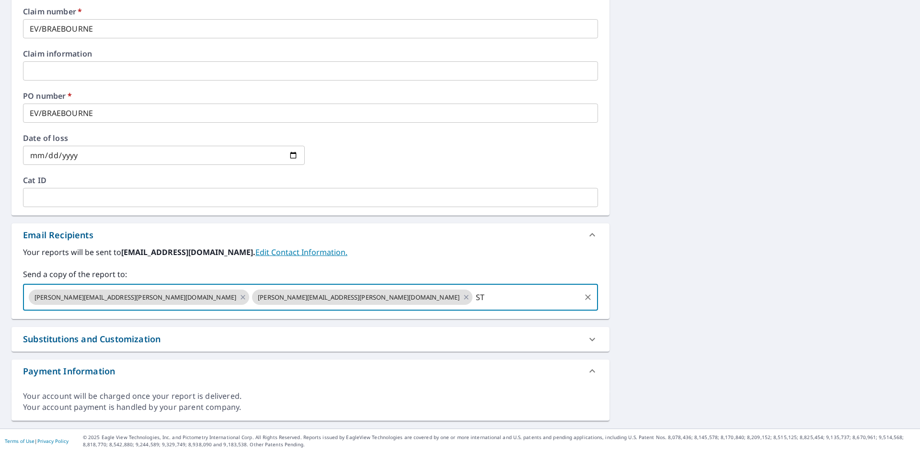
type input "S"
type input "[PERSON_NAME][EMAIL_ADDRESS][DOMAIN_NAME]"
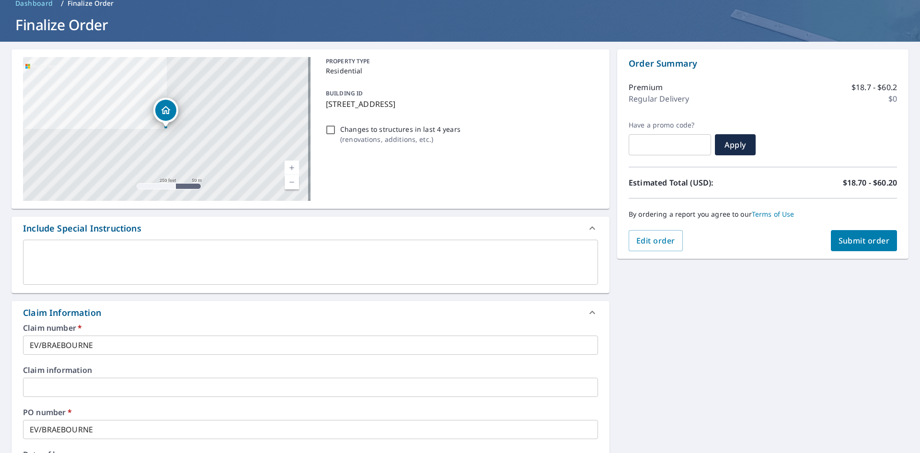
scroll to position [0, 0]
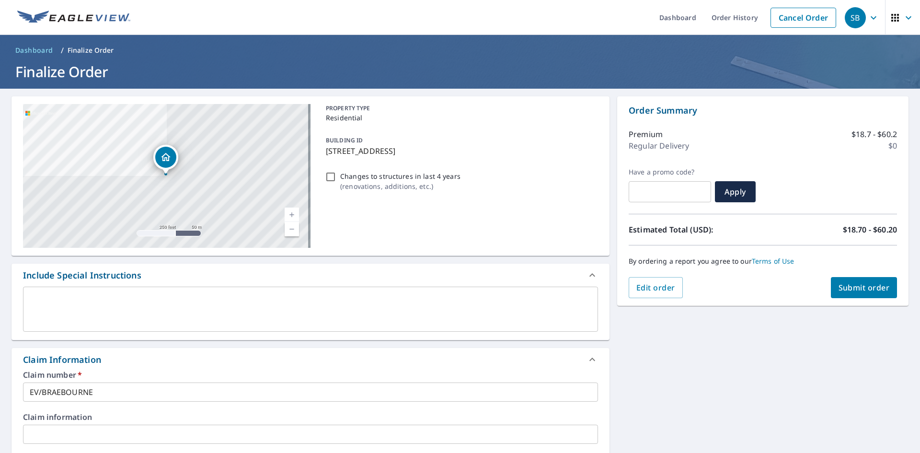
click at [872, 289] on span "Submit order" at bounding box center [863, 287] width 51 height 11
checkbox input "true"
